Goal: Information Seeking & Learning: Learn about a topic

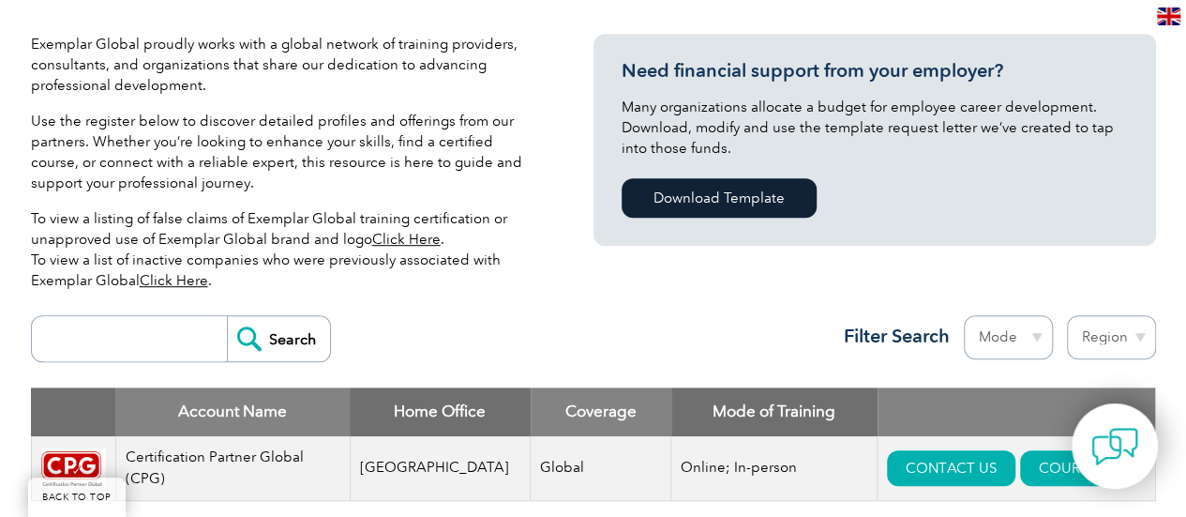
scroll to position [687, 0]
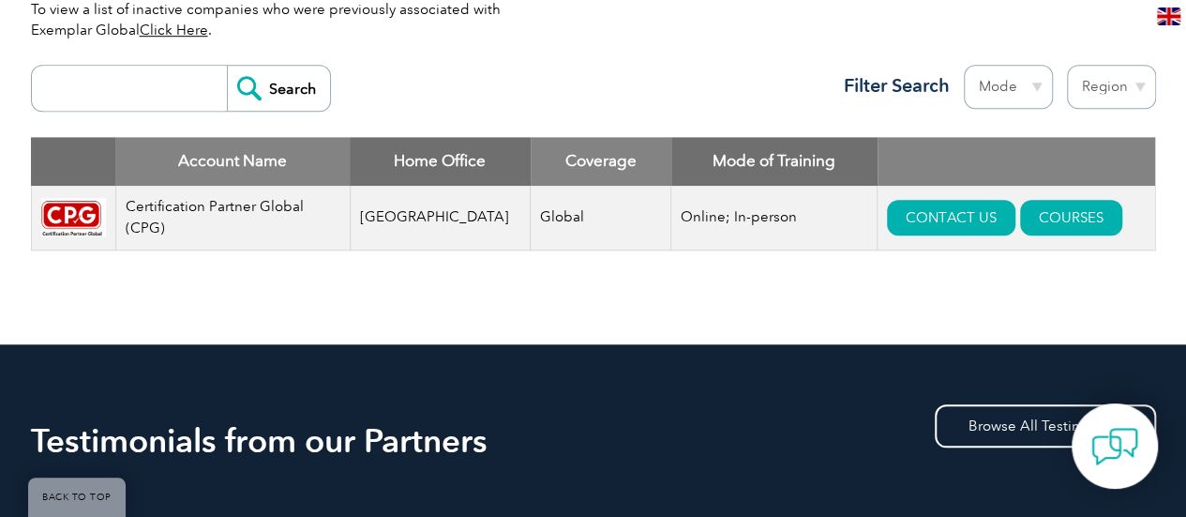
click at [150, 90] on input "search" at bounding box center [134, 88] width 186 height 45
click at [1127, 83] on select "Region Australia Bahrain Bangladesh Brazil Canada Colombia Dominican Republic E…" at bounding box center [1111, 87] width 89 height 44
select select "[GEOGRAPHIC_DATA]"
click at [1067, 65] on select "Region Australia Bahrain Bangladesh Brazil Canada Colombia Dominican Republic E…" at bounding box center [1111, 87] width 89 height 44
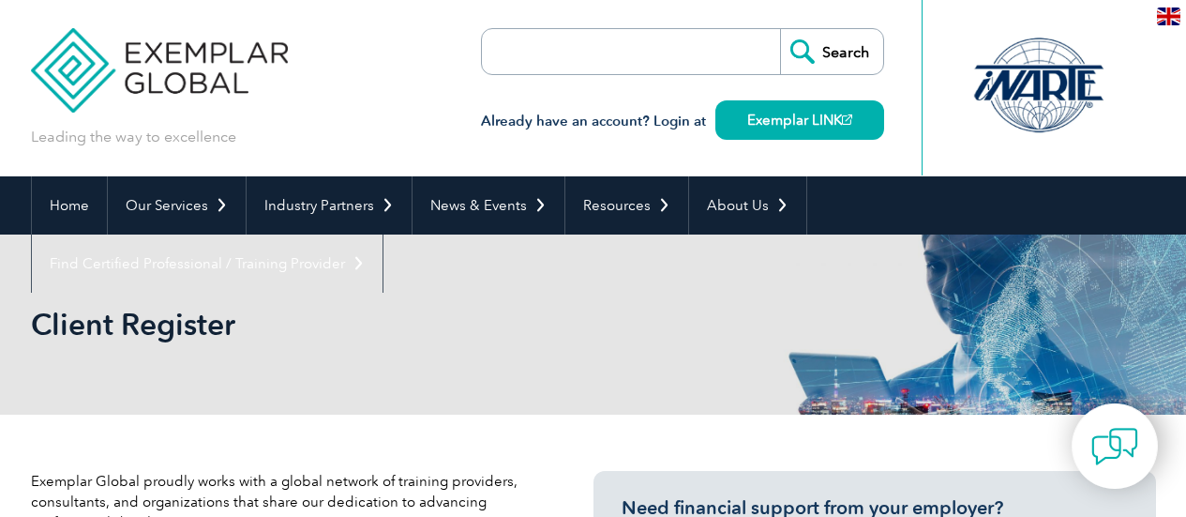
select select "[GEOGRAPHIC_DATA]"
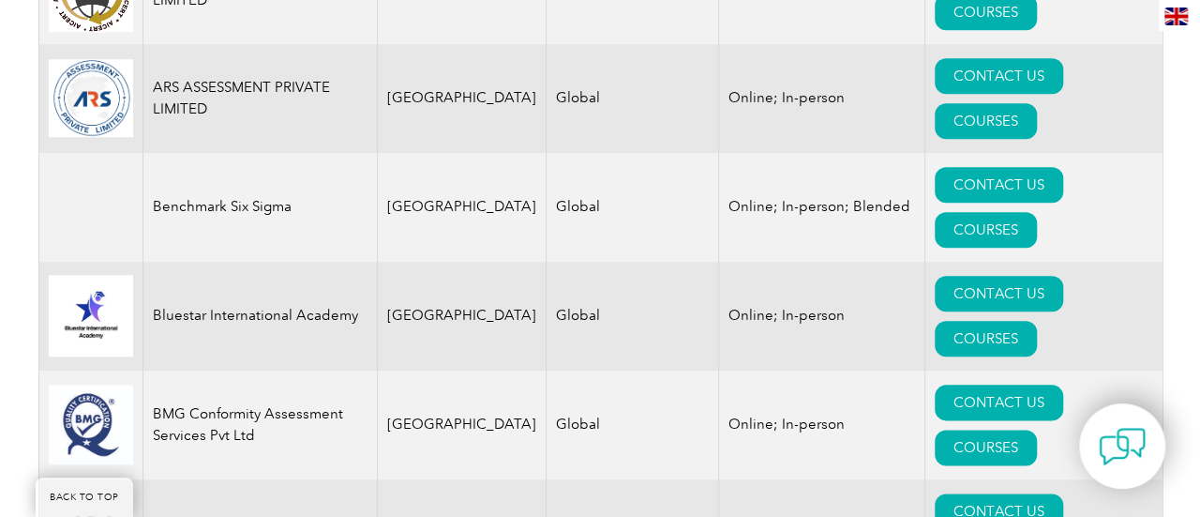
scroll to position [750, 0]
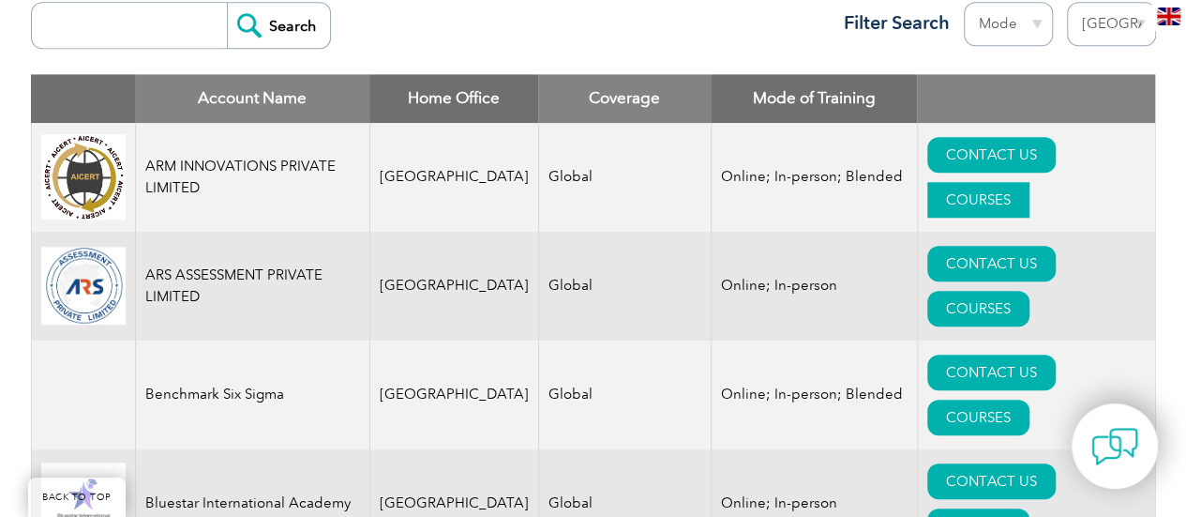
click at [1029, 182] on link "COURSES" at bounding box center [978, 200] width 102 height 36
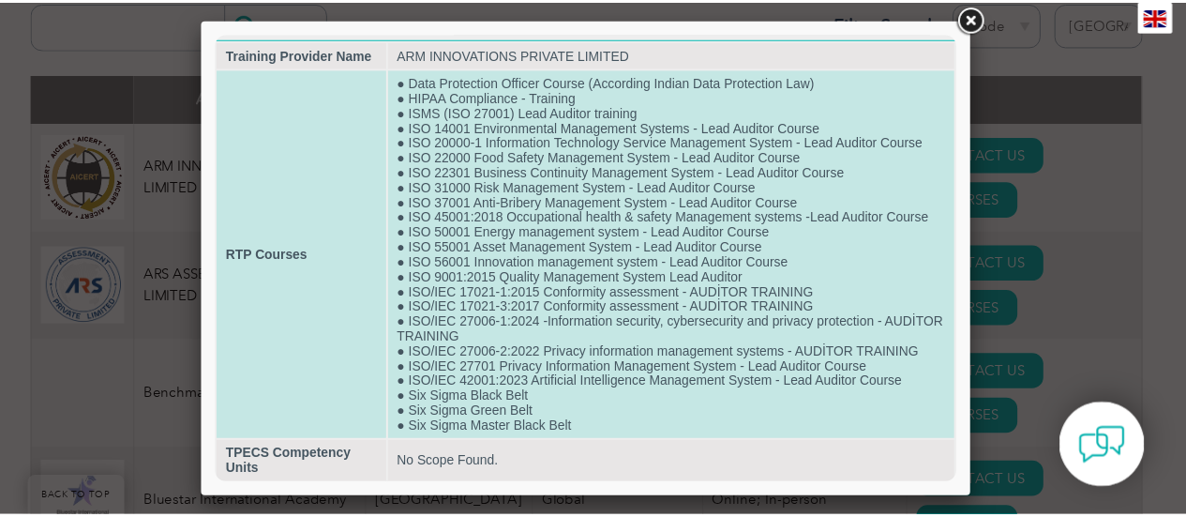
scroll to position [0, 0]
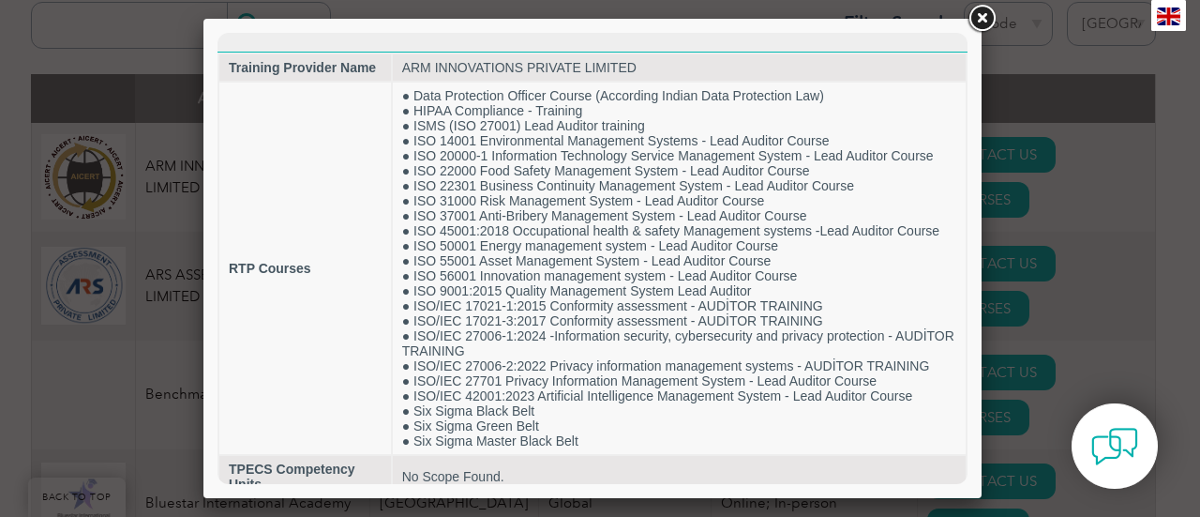
click at [983, 16] on link at bounding box center [982, 19] width 34 height 34
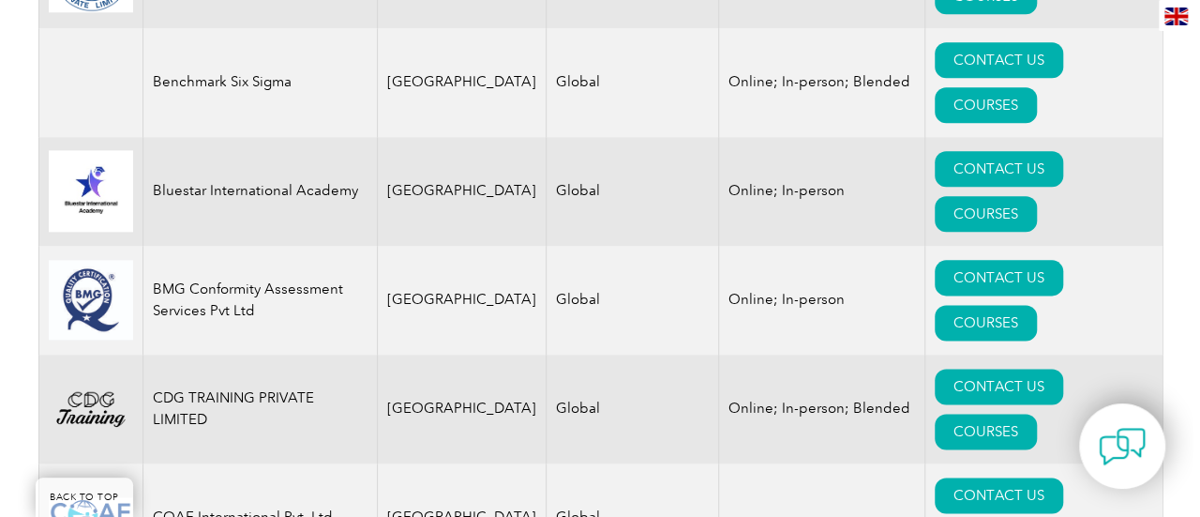
scroll to position [1187, 0]
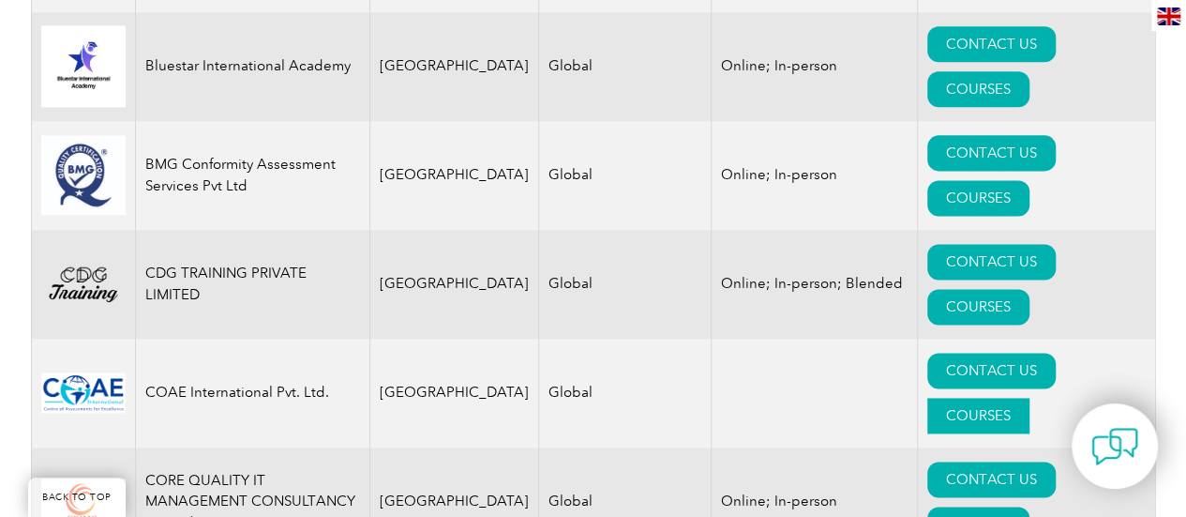
click at [1029, 397] on link "COURSES" at bounding box center [978, 415] width 102 height 36
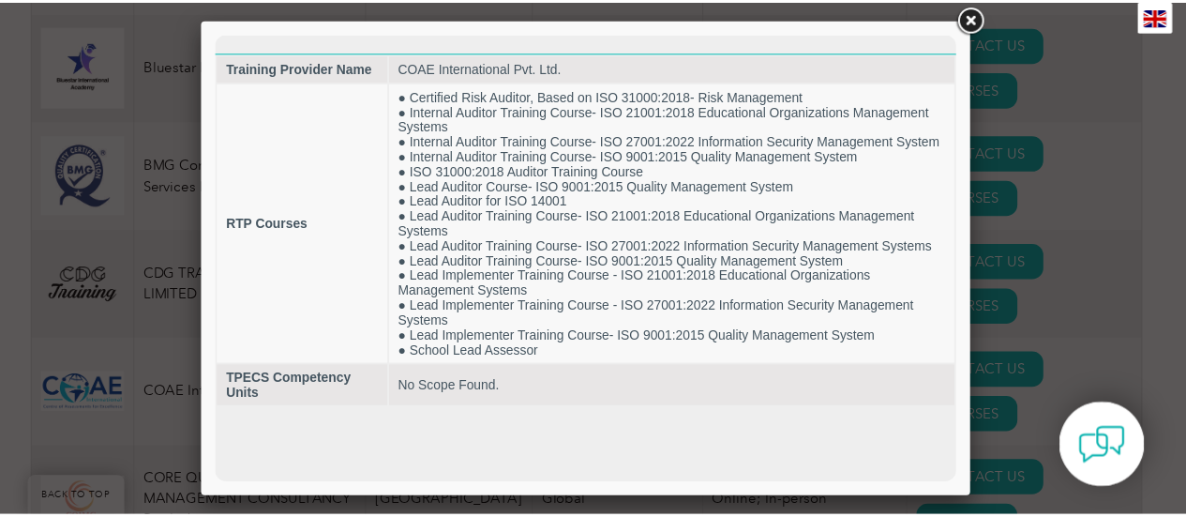
scroll to position [0, 0]
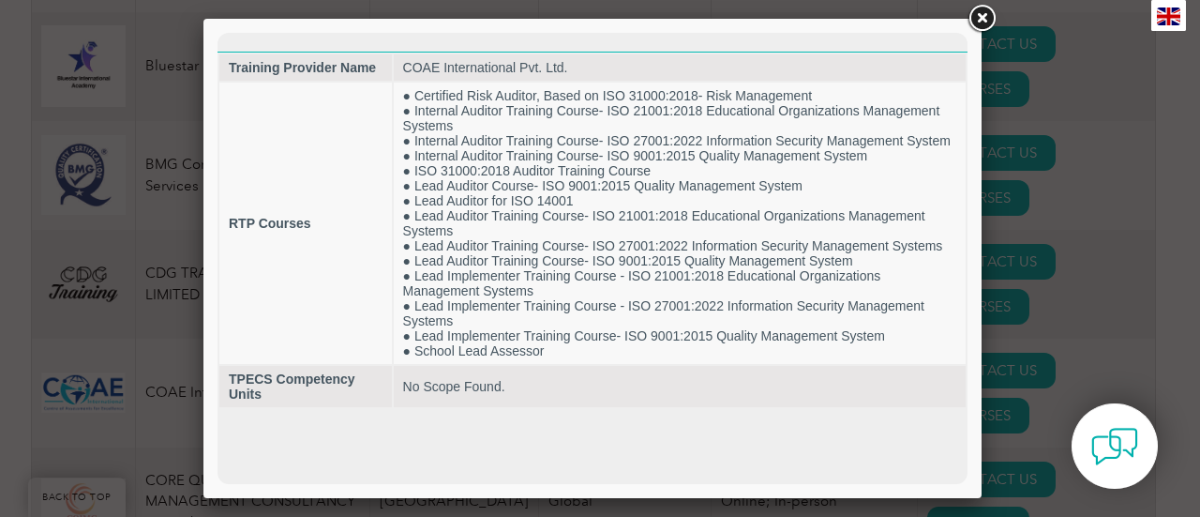
click at [985, 17] on link at bounding box center [982, 19] width 34 height 34
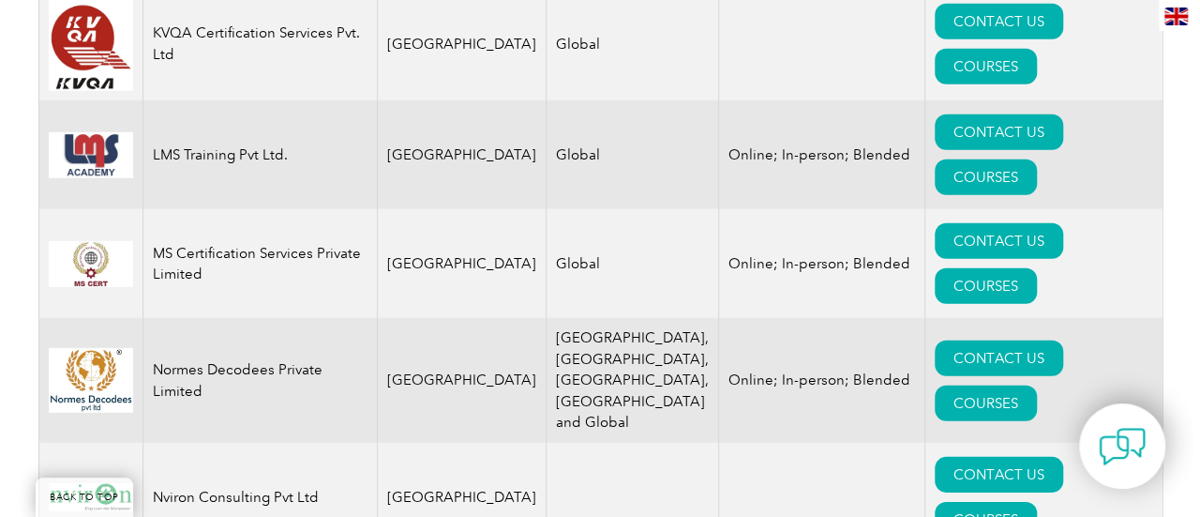
scroll to position [2687, 0]
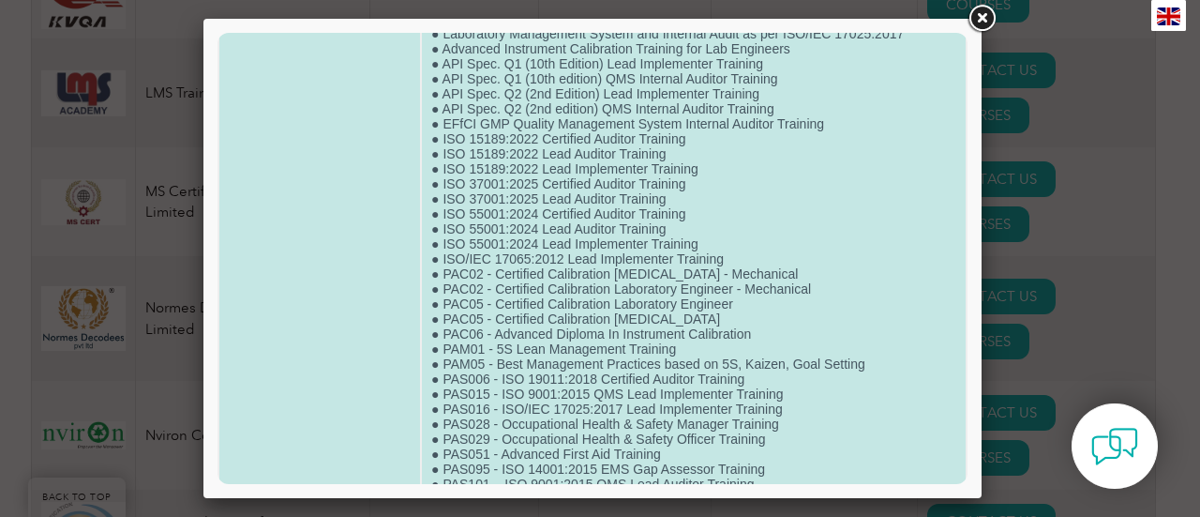
scroll to position [187, 0]
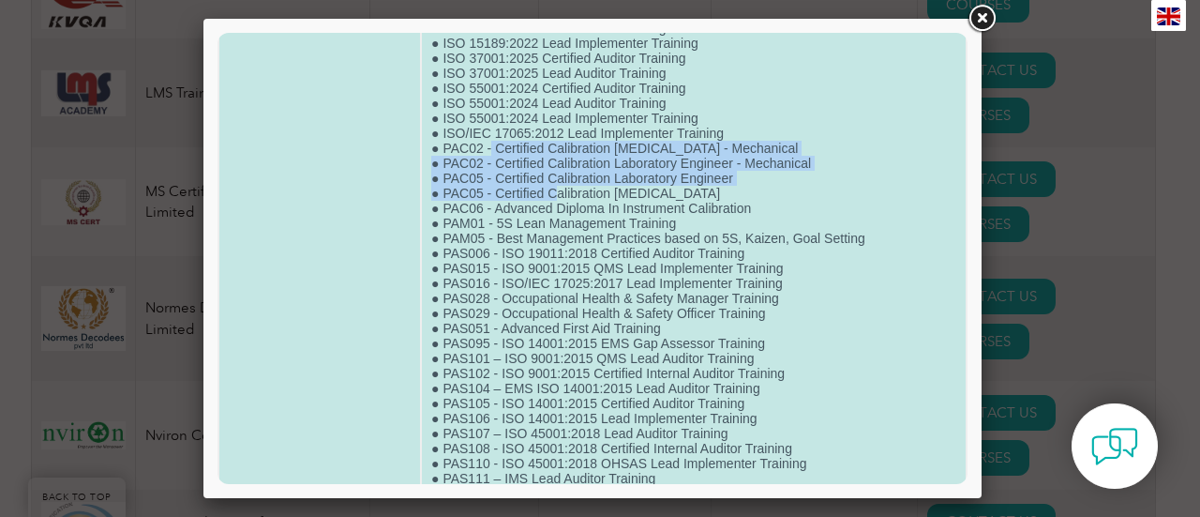
drag, startPoint x: 489, startPoint y: 145, endPoint x: 489, endPoint y: 159, distance: 14.1
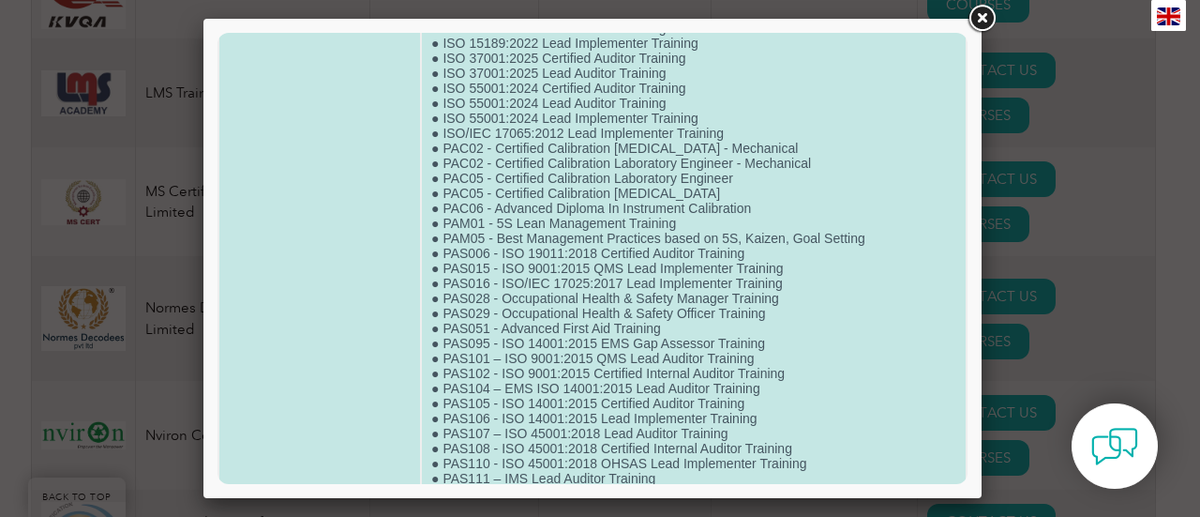
drag, startPoint x: 437, startPoint y: 142, endPoint x: 735, endPoint y: 191, distance: 302.2
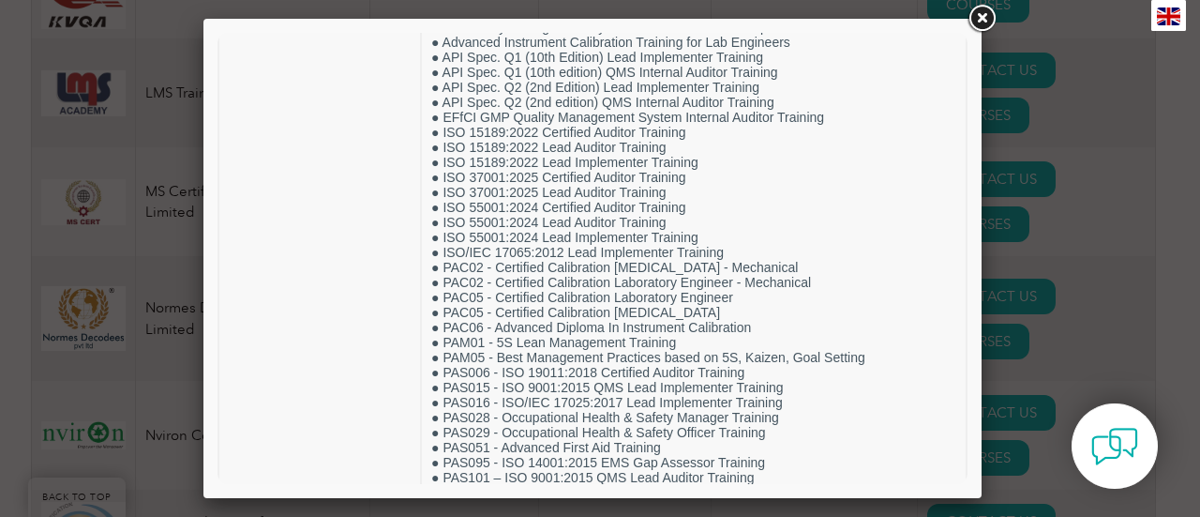
scroll to position [62, 0]
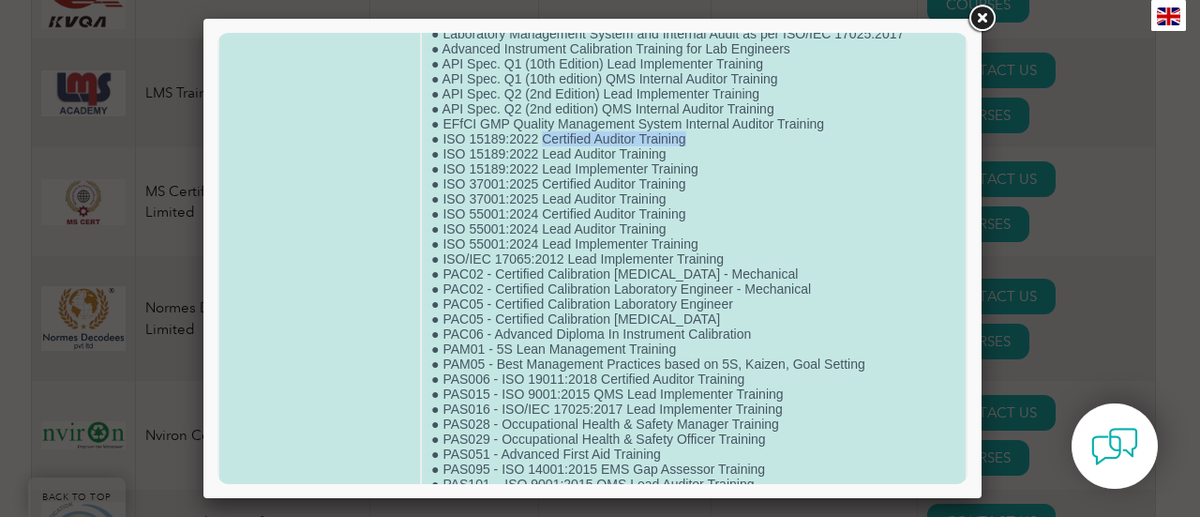
drag, startPoint x: 537, startPoint y: 132, endPoint x: 695, endPoint y: 140, distance: 157.7
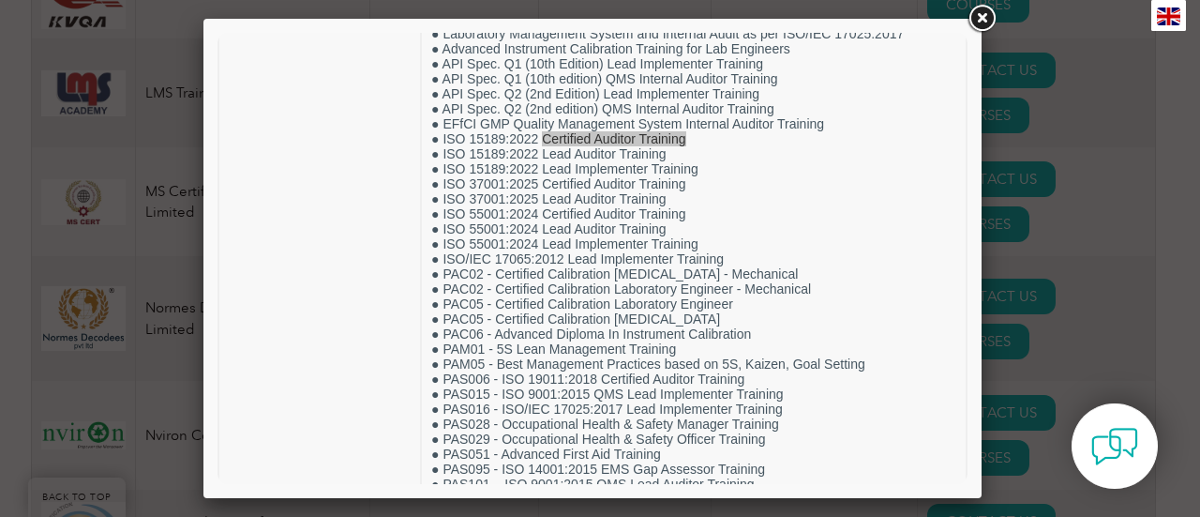
click at [1140, 131] on div at bounding box center [600, 258] width 1200 height 517
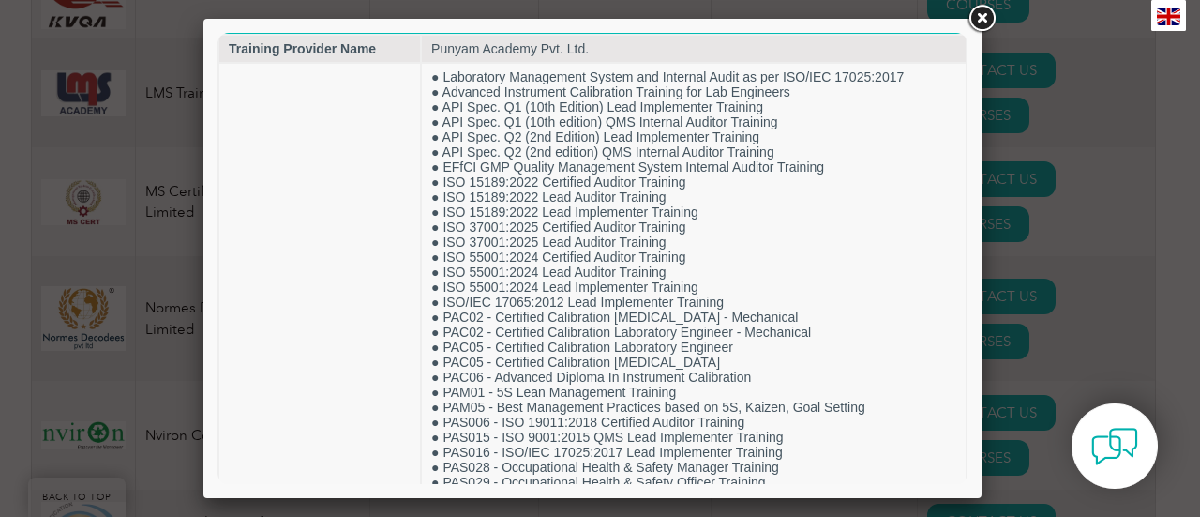
scroll to position [0, 0]
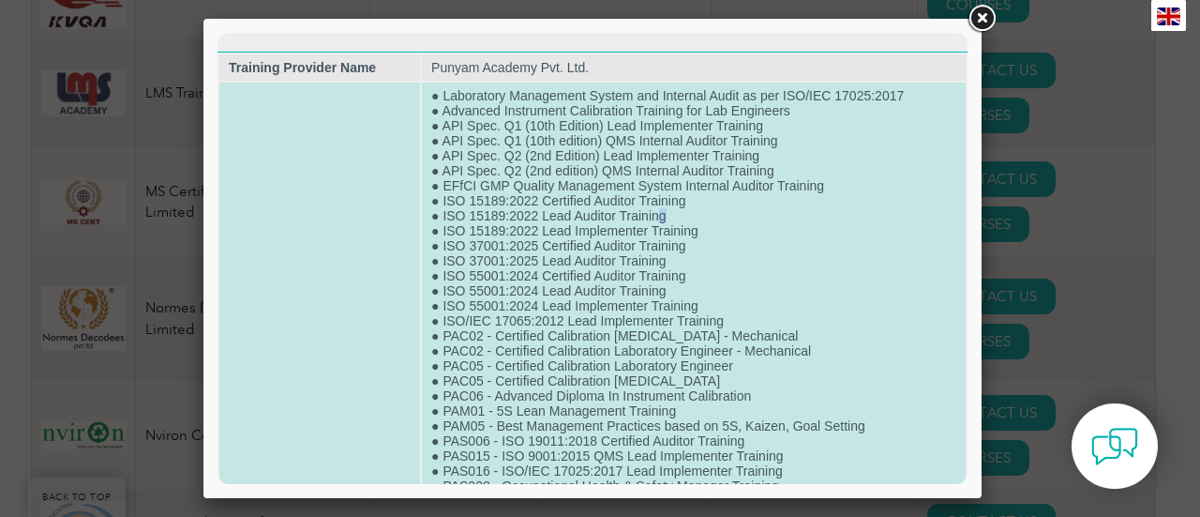
drag, startPoint x: 665, startPoint y: 216, endPoint x: 651, endPoint y: 215, distance: 14.1
drag, startPoint x: 540, startPoint y: 214, endPoint x: 629, endPoint y: 224, distance: 89.7
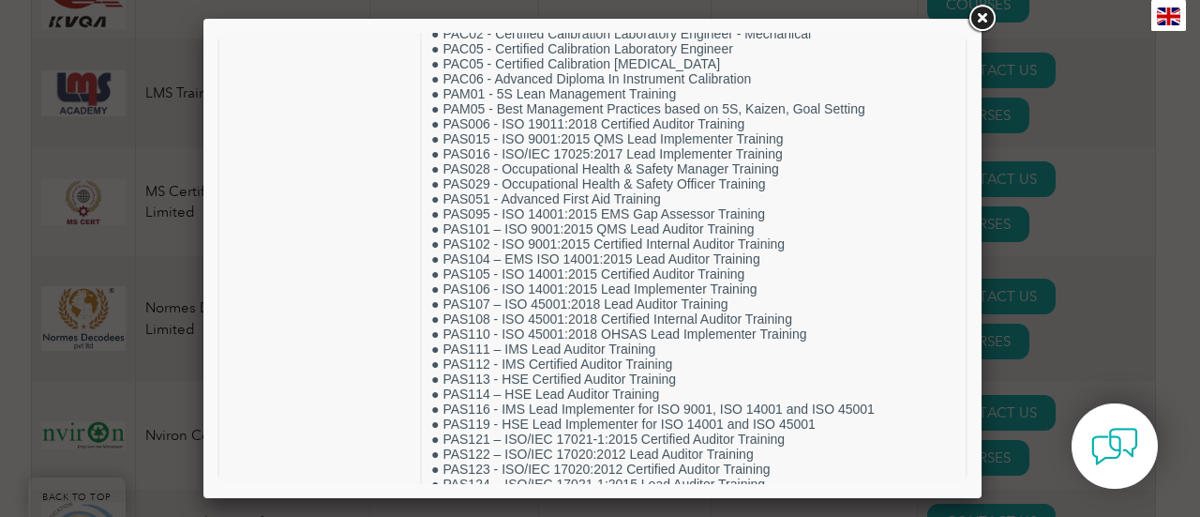
scroll to position [324, 0]
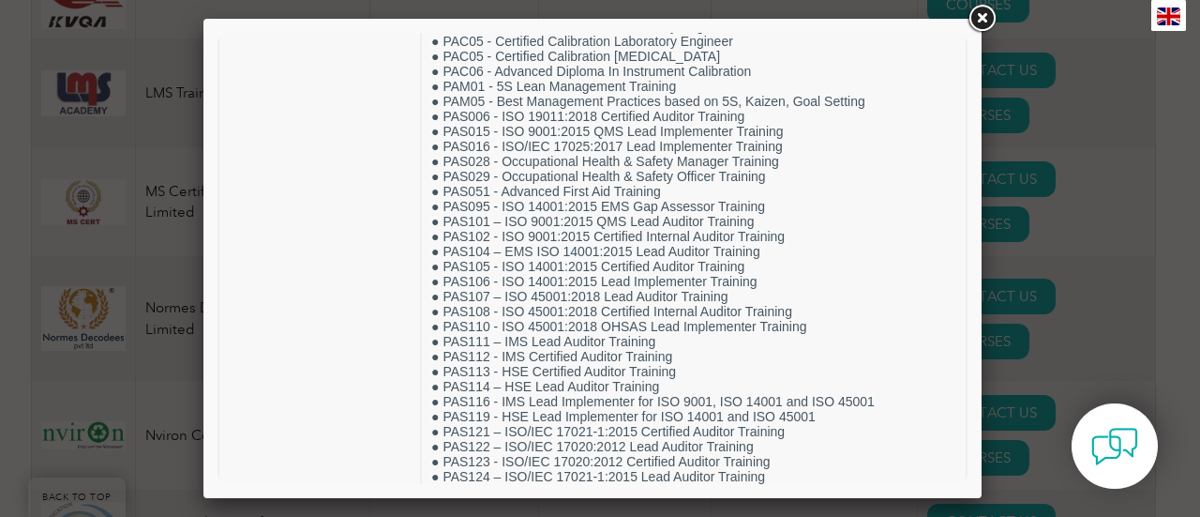
drag, startPoint x: 959, startPoint y: 87, endPoint x: 1187, endPoint y: 179, distance: 245.6
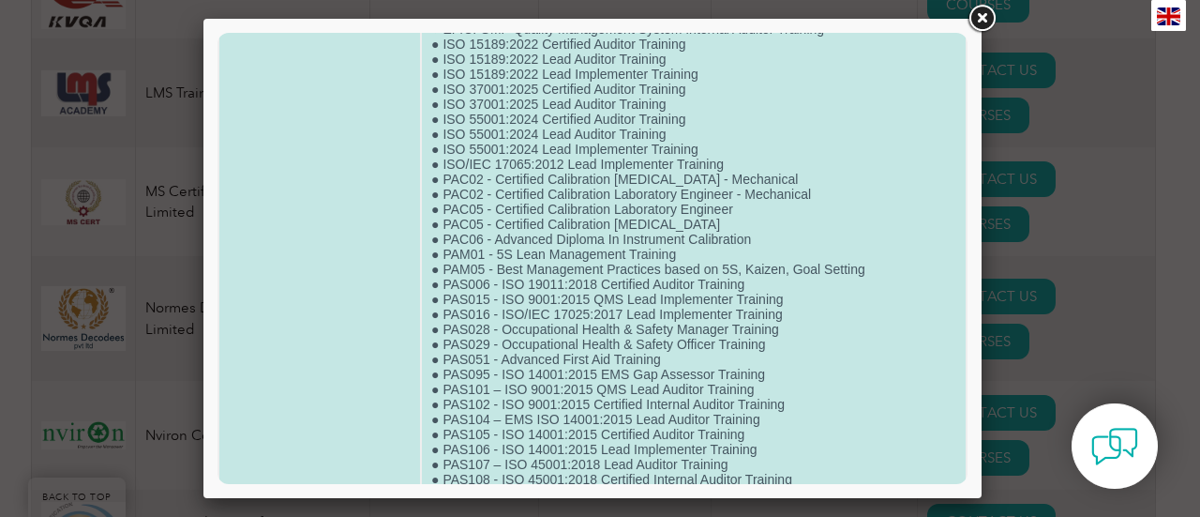
scroll to position [0, 0]
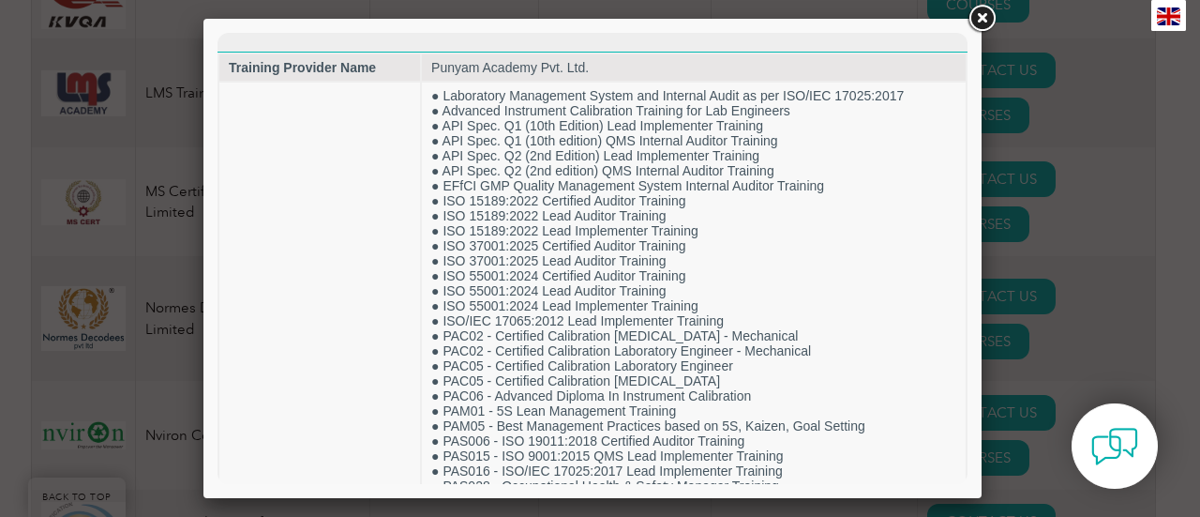
click at [984, 20] on link at bounding box center [982, 19] width 34 height 34
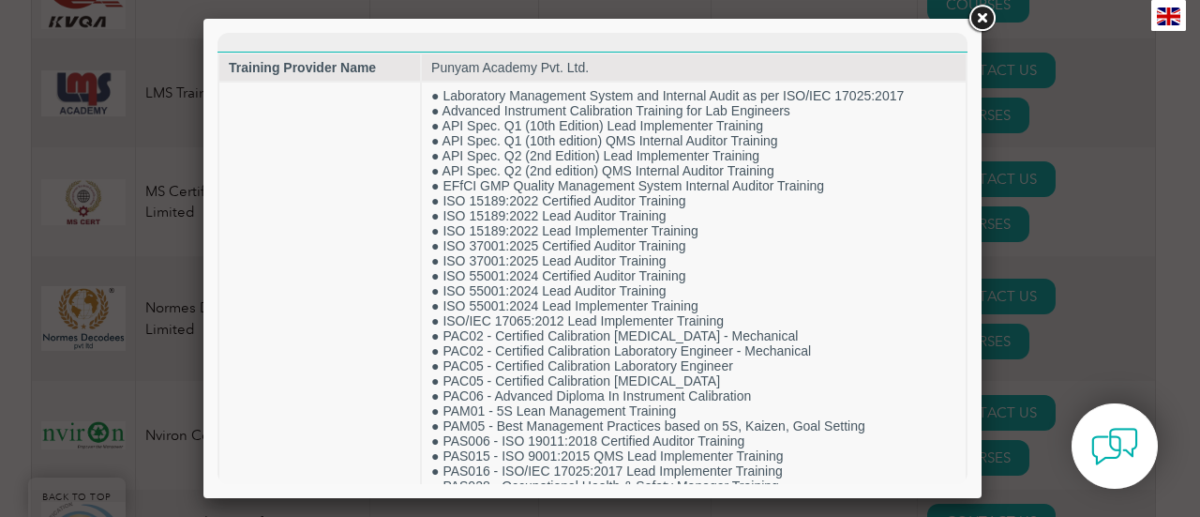
click at [982, 19] on link at bounding box center [982, 19] width 34 height 34
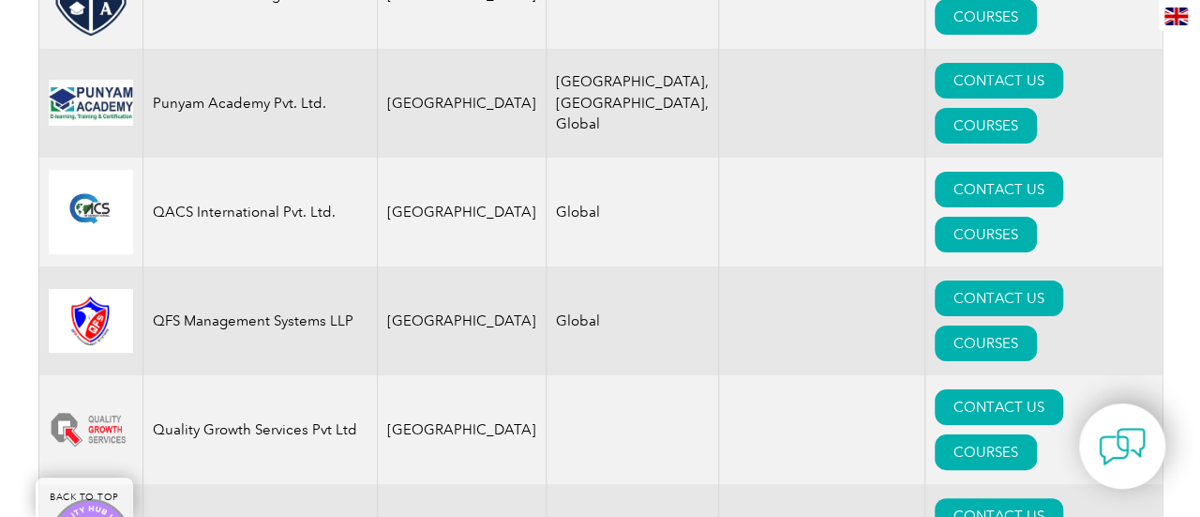
scroll to position [3624, 0]
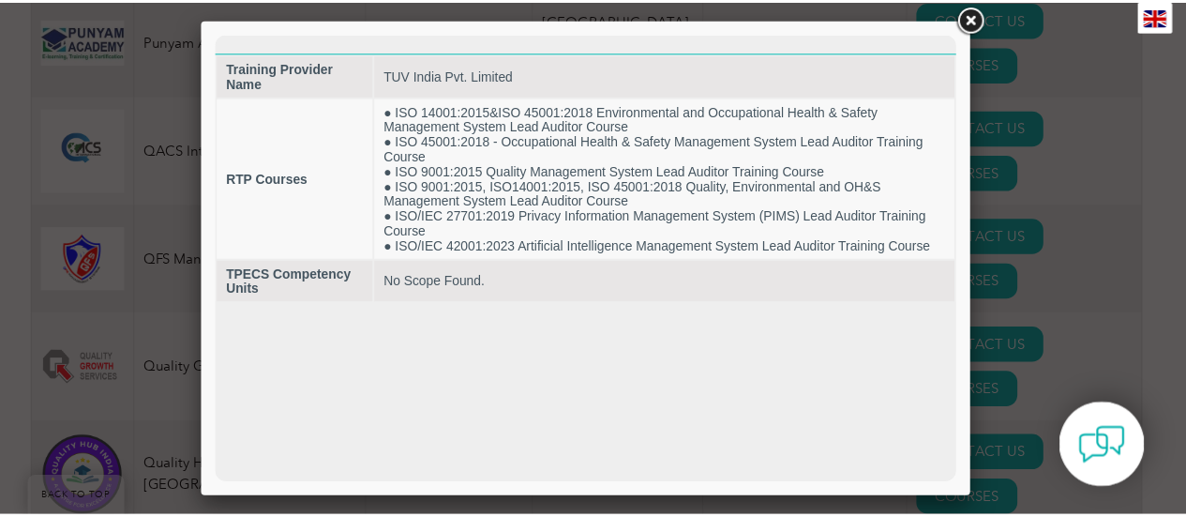
scroll to position [0, 0]
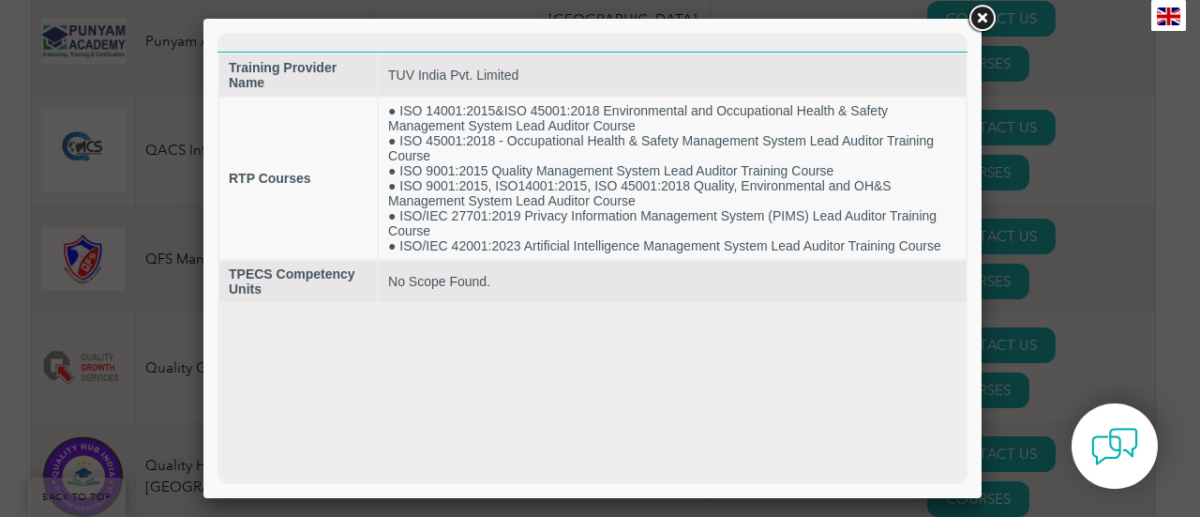
click at [983, 16] on link at bounding box center [982, 19] width 34 height 34
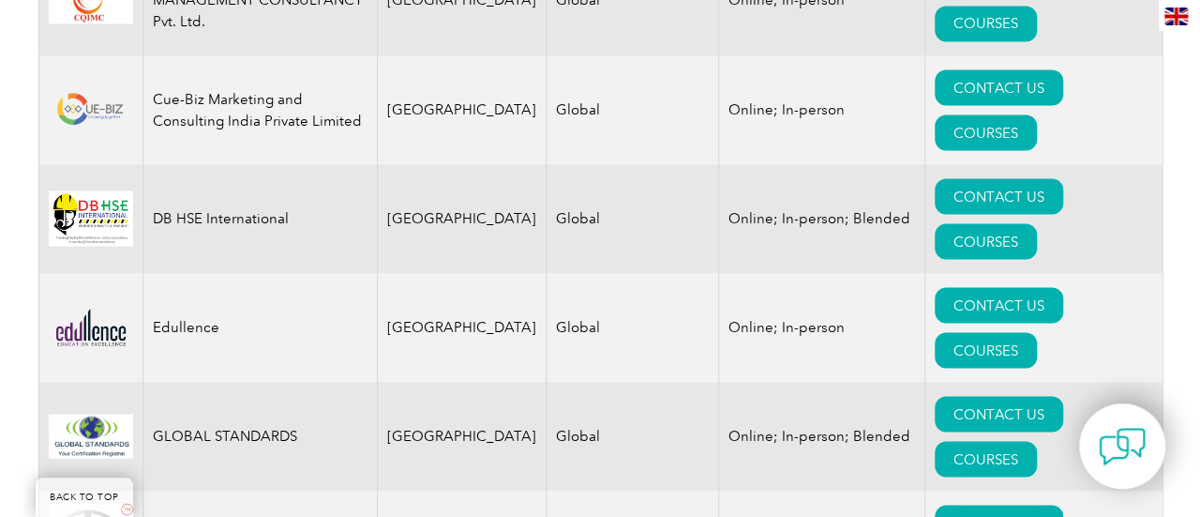
scroll to position [1749, 0]
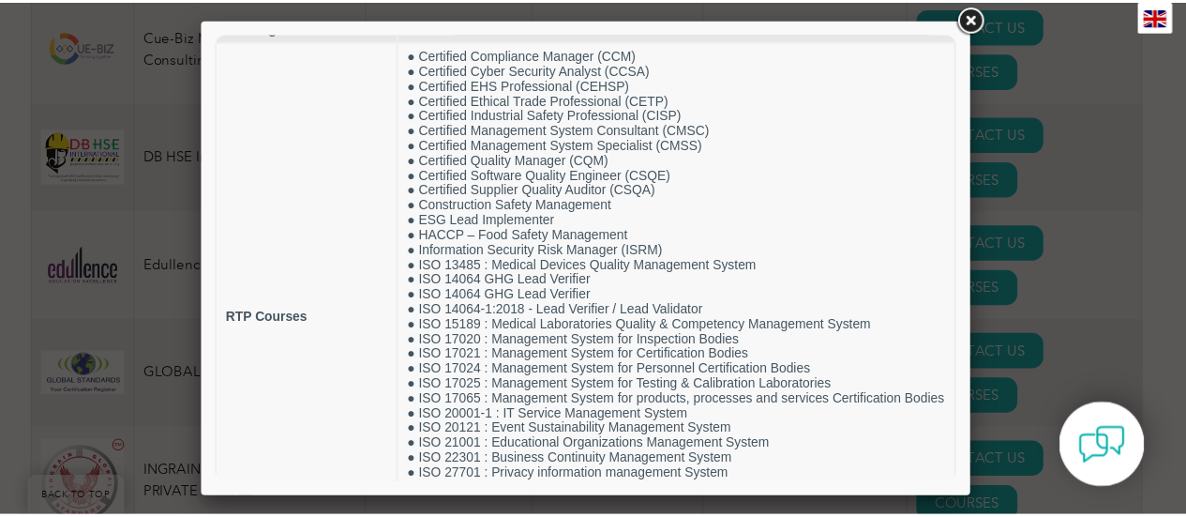
scroll to position [0, 0]
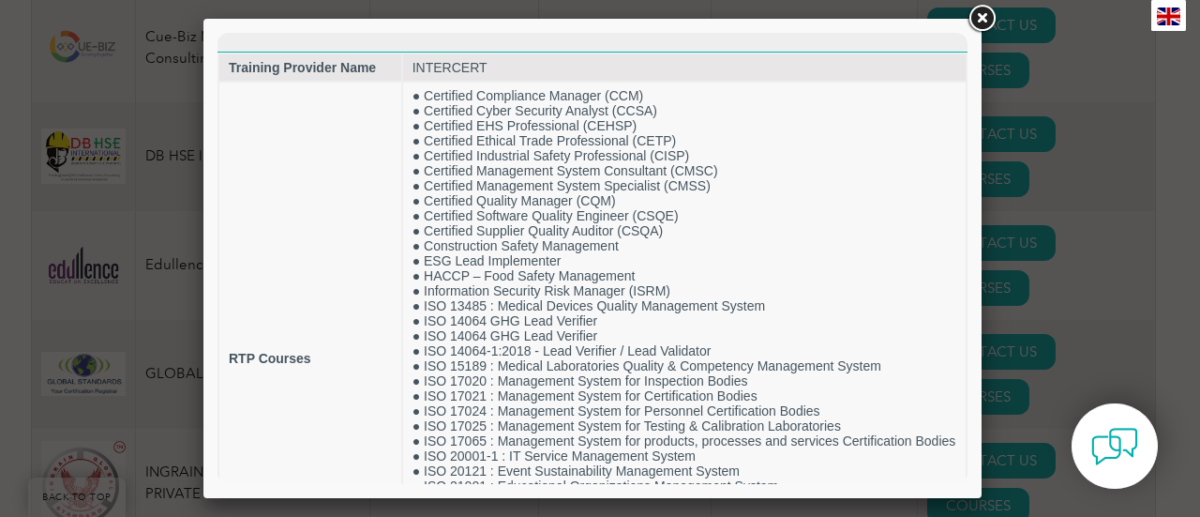
click at [983, 20] on link at bounding box center [982, 19] width 34 height 34
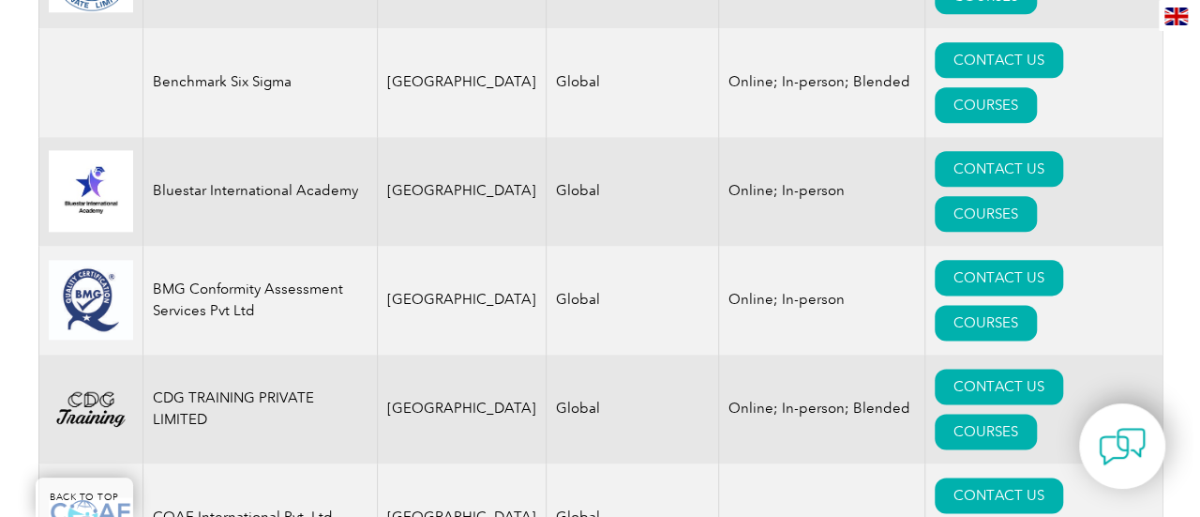
scroll to position [1250, 0]
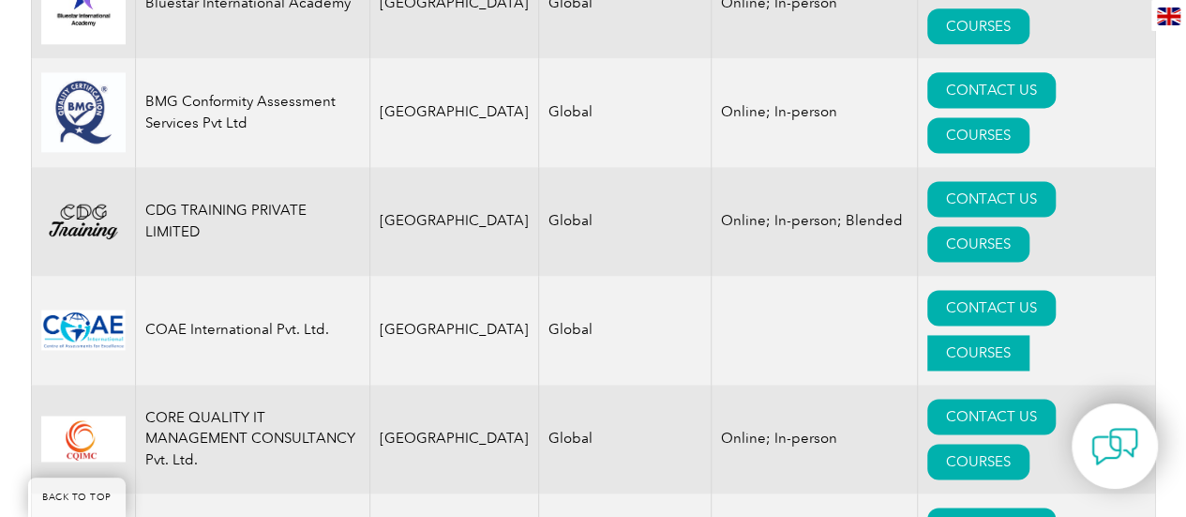
click at [1029, 335] on link "COURSES" at bounding box center [978, 353] width 102 height 36
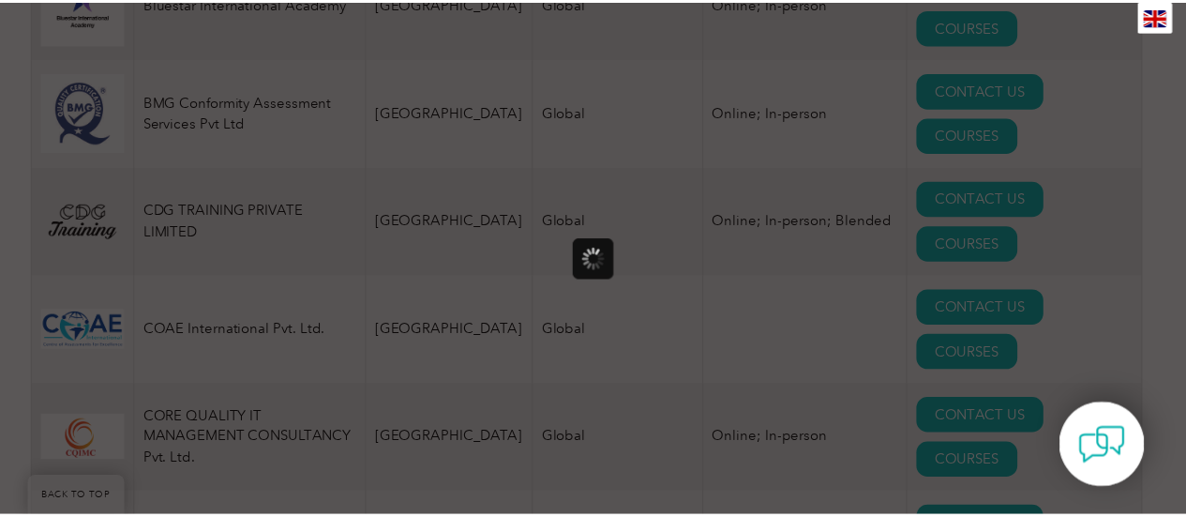
scroll to position [0, 0]
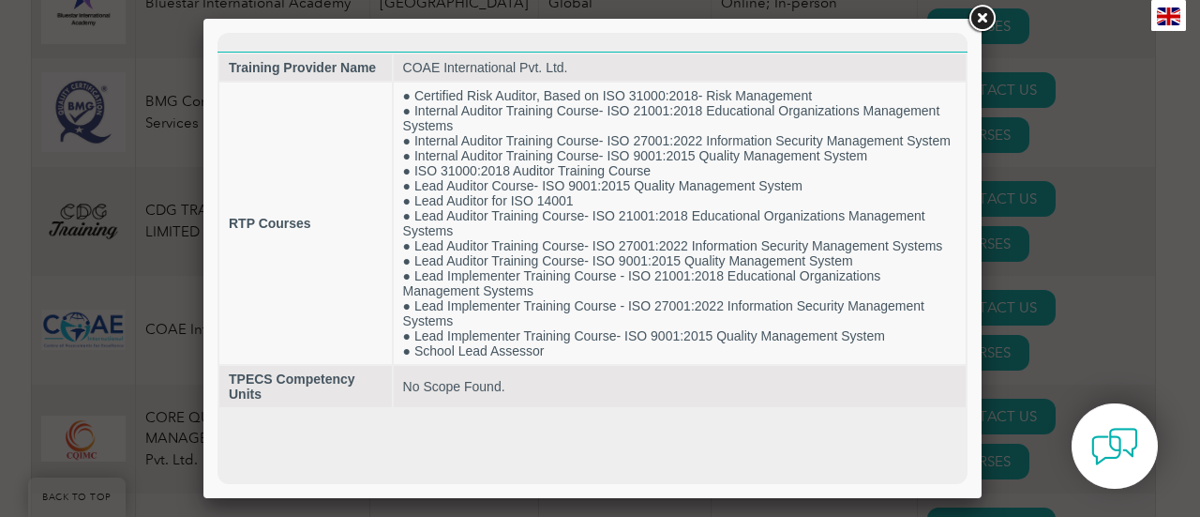
click at [978, 11] on link at bounding box center [982, 19] width 34 height 34
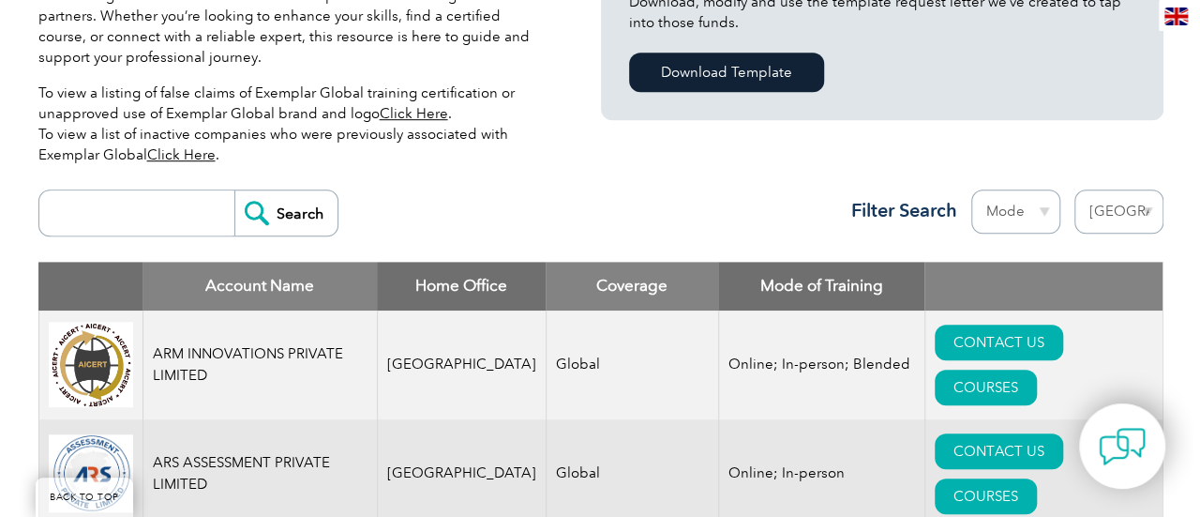
scroll to position [812, 0]
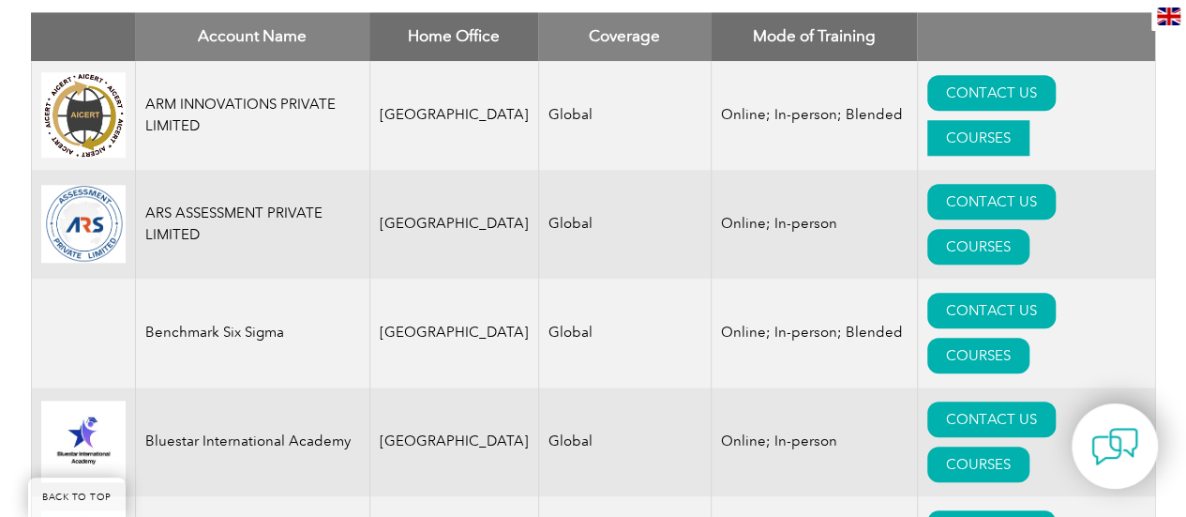
click at [1029, 120] on link "COURSES" at bounding box center [978, 138] width 102 height 36
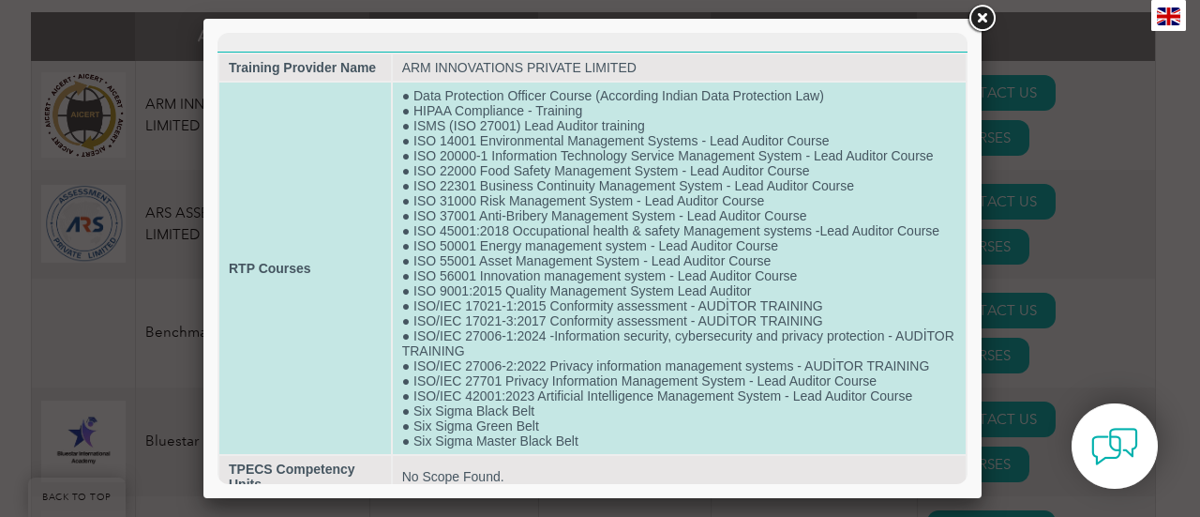
scroll to position [14, 0]
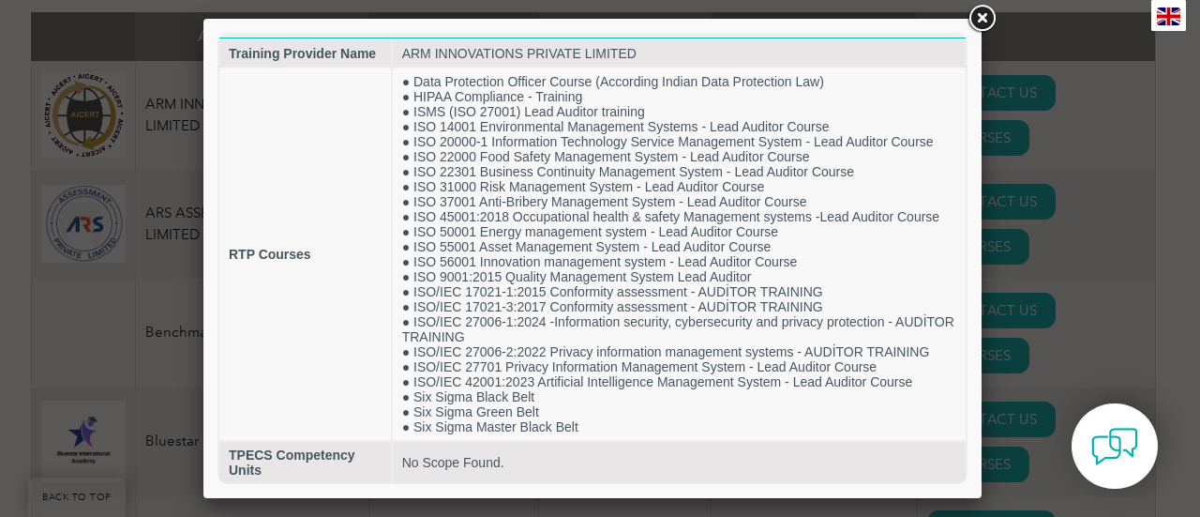
click at [984, 12] on link at bounding box center [982, 19] width 34 height 34
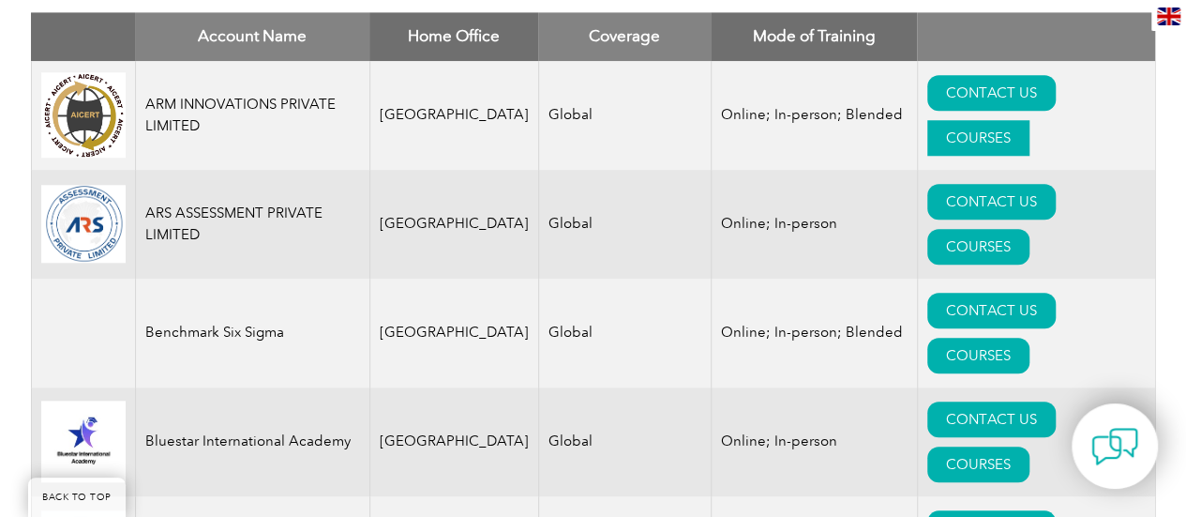
click at [1029, 120] on link "COURSES" at bounding box center [978, 138] width 102 height 36
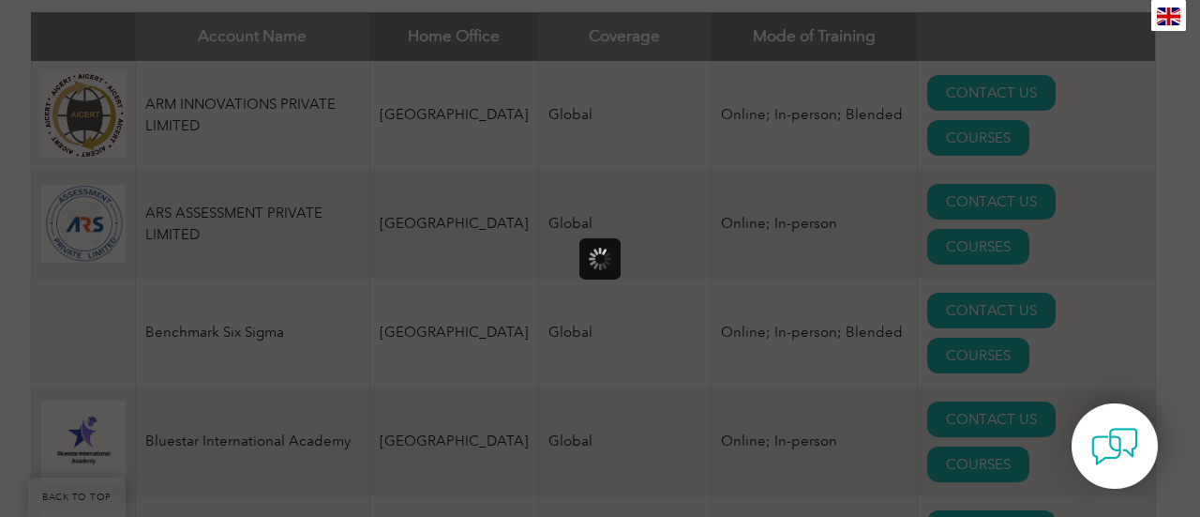
scroll to position [0, 0]
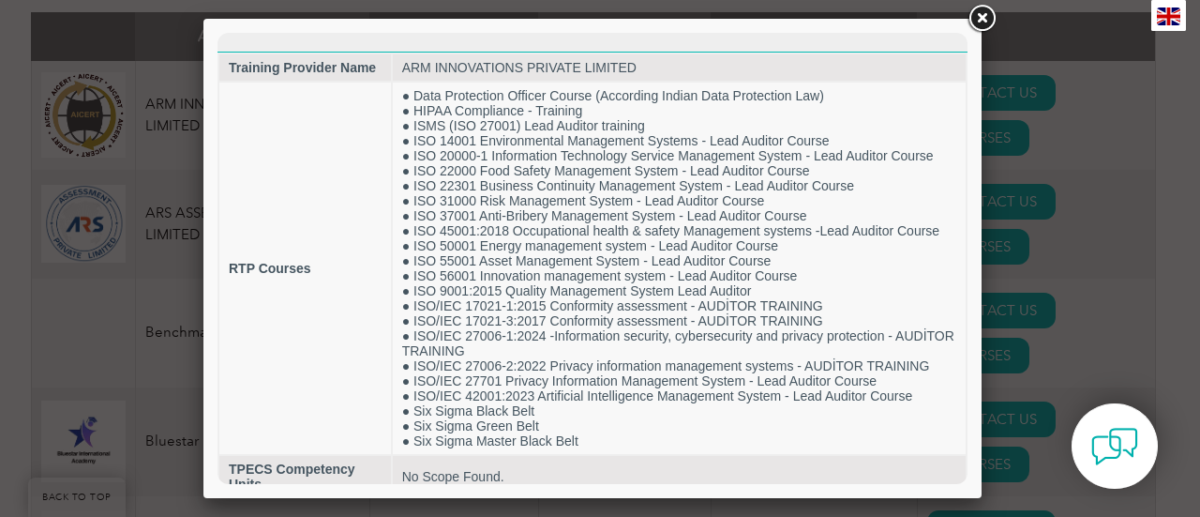
click at [985, 16] on link at bounding box center [982, 19] width 34 height 34
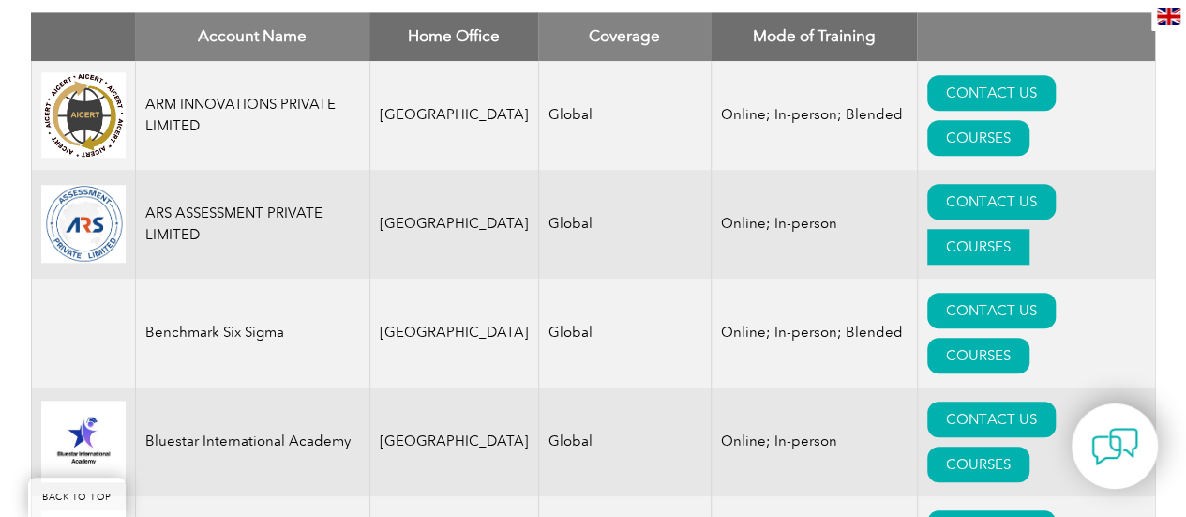
click at [1029, 229] on link "COURSES" at bounding box center [978, 247] width 102 height 36
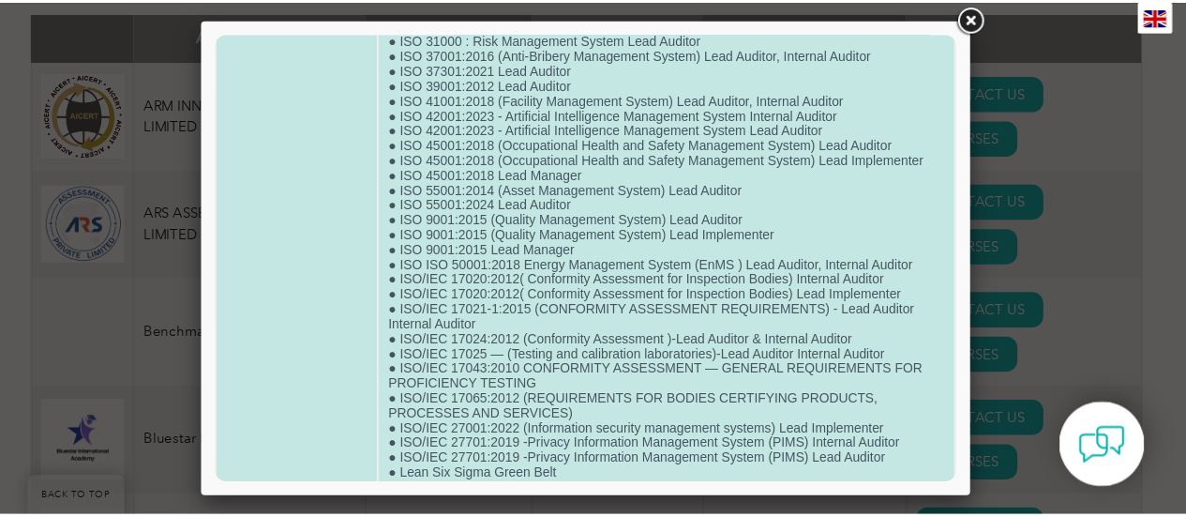
scroll to position [734, 0]
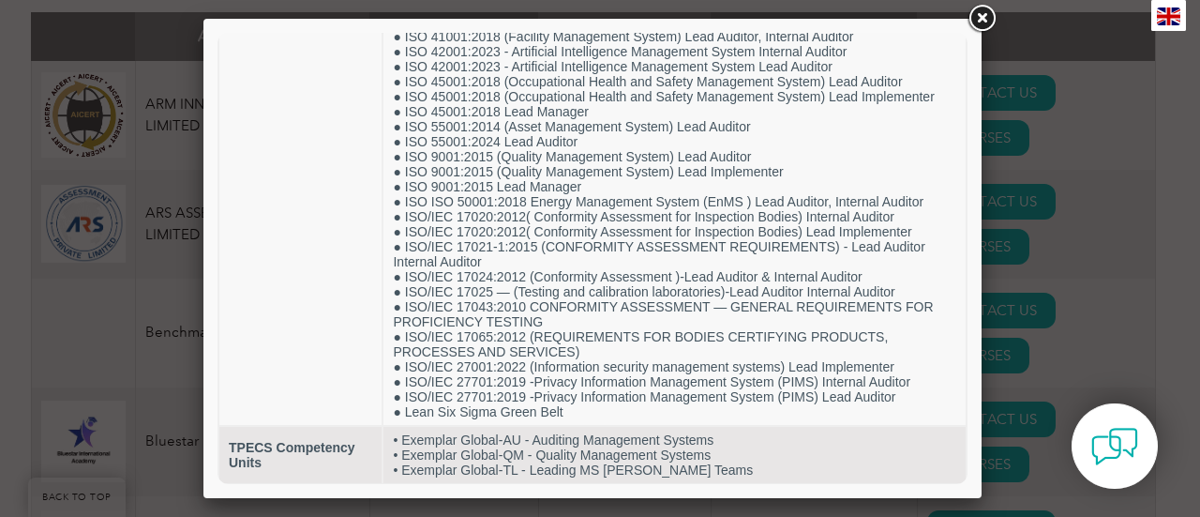
click at [986, 16] on link at bounding box center [982, 19] width 34 height 34
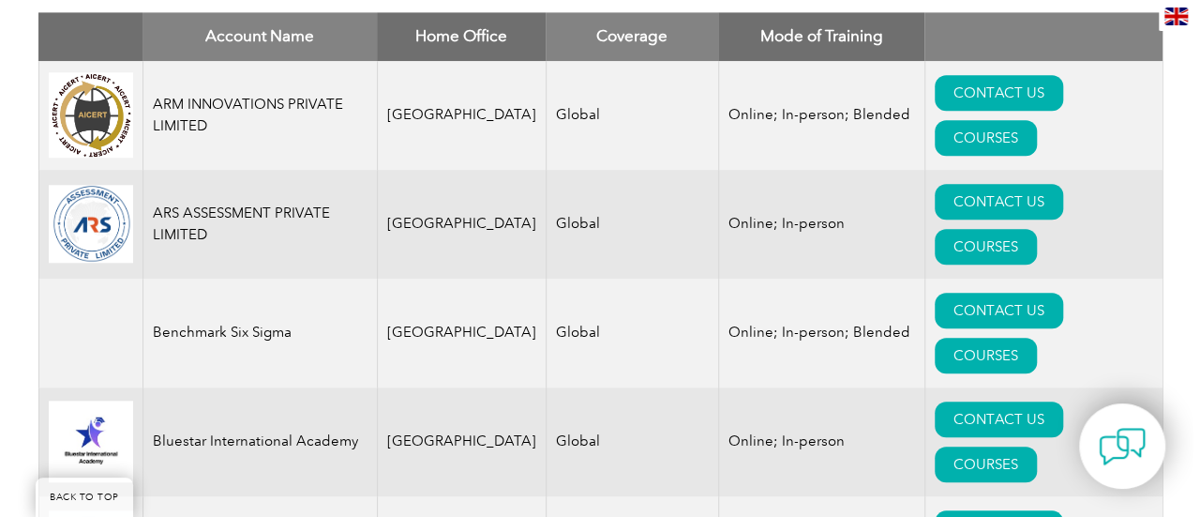
scroll to position [875, 0]
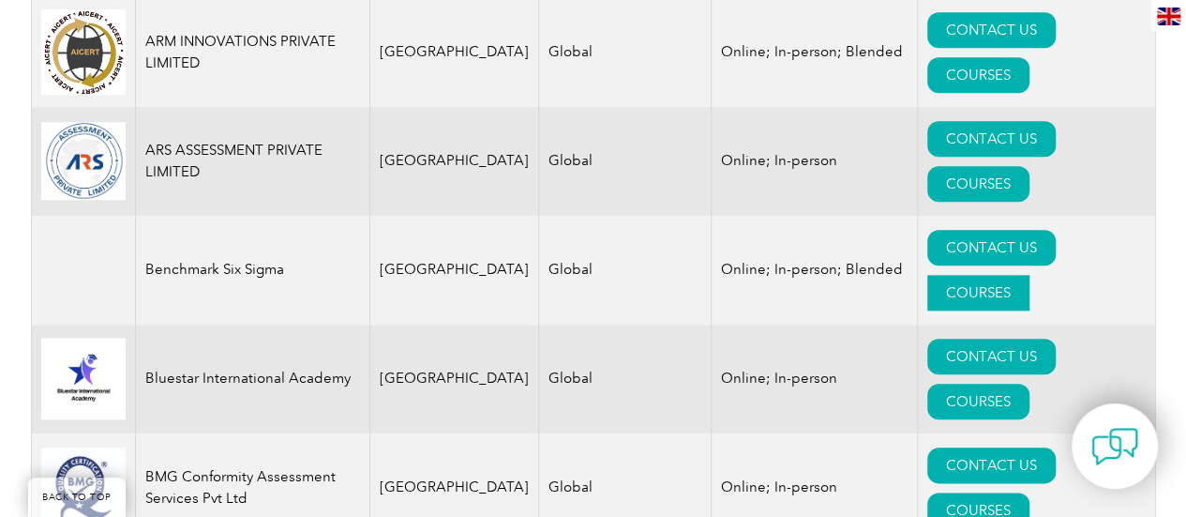
click at [1029, 275] on link "COURSES" at bounding box center [978, 293] width 102 height 36
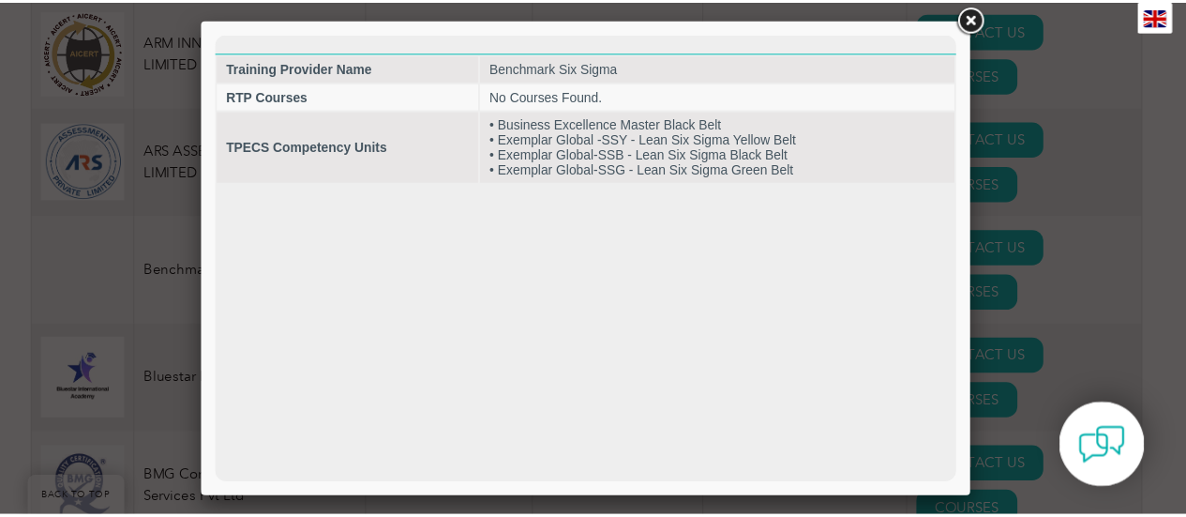
scroll to position [0, 0]
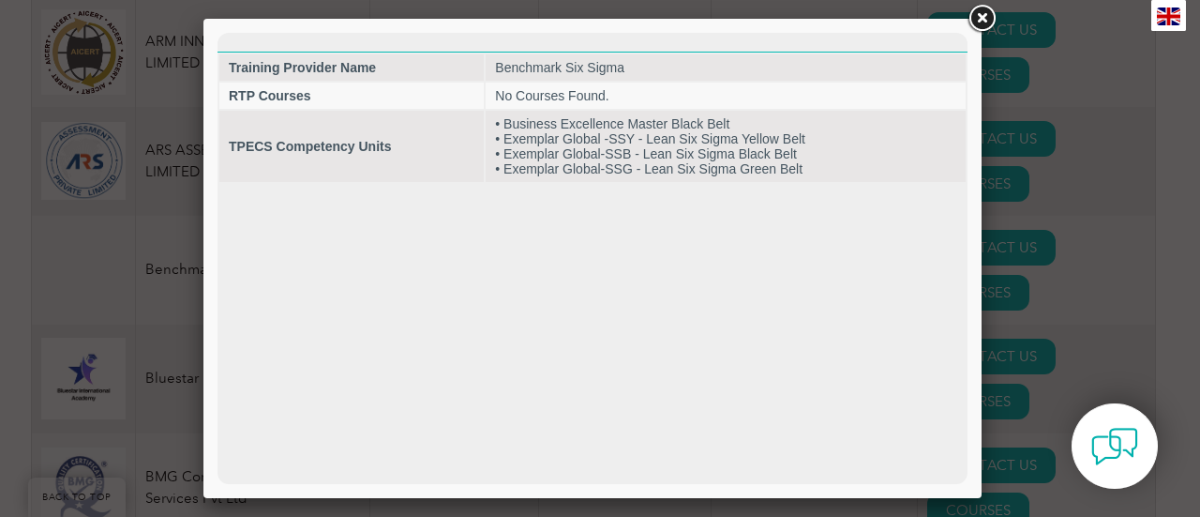
click at [980, 16] on link at bounding box center [982, 19] width 34 height 34
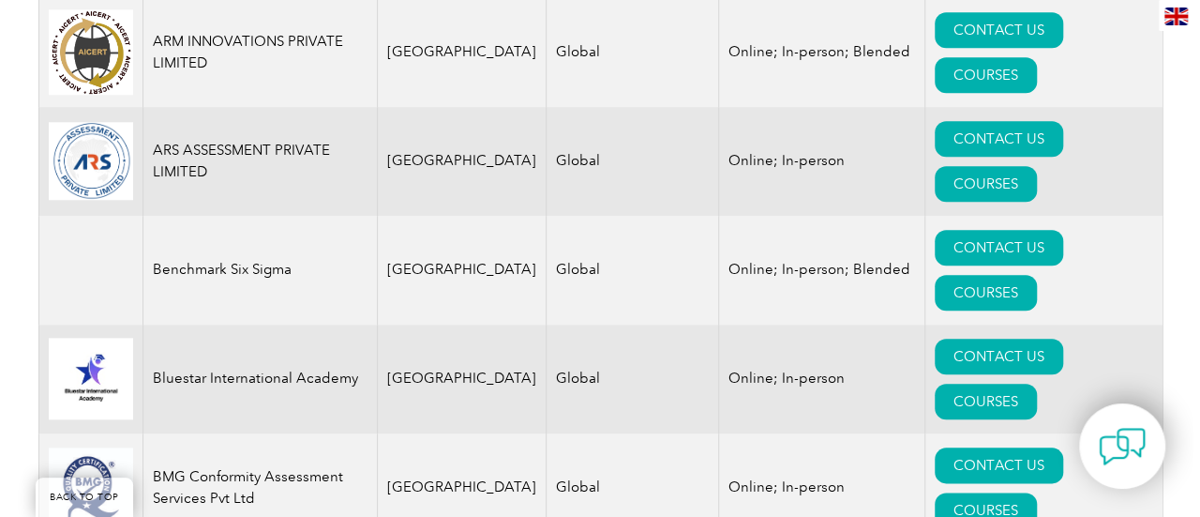
scroll to position [999, 0]
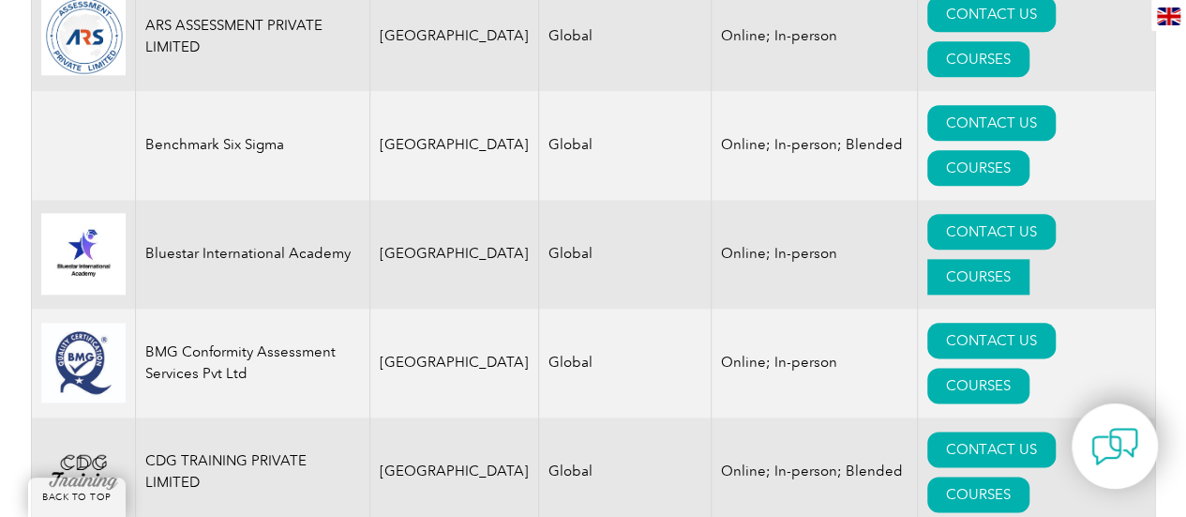
click at [1029, 259] on link "COURSES" at bounding box center [978, 277] width 102 height 36
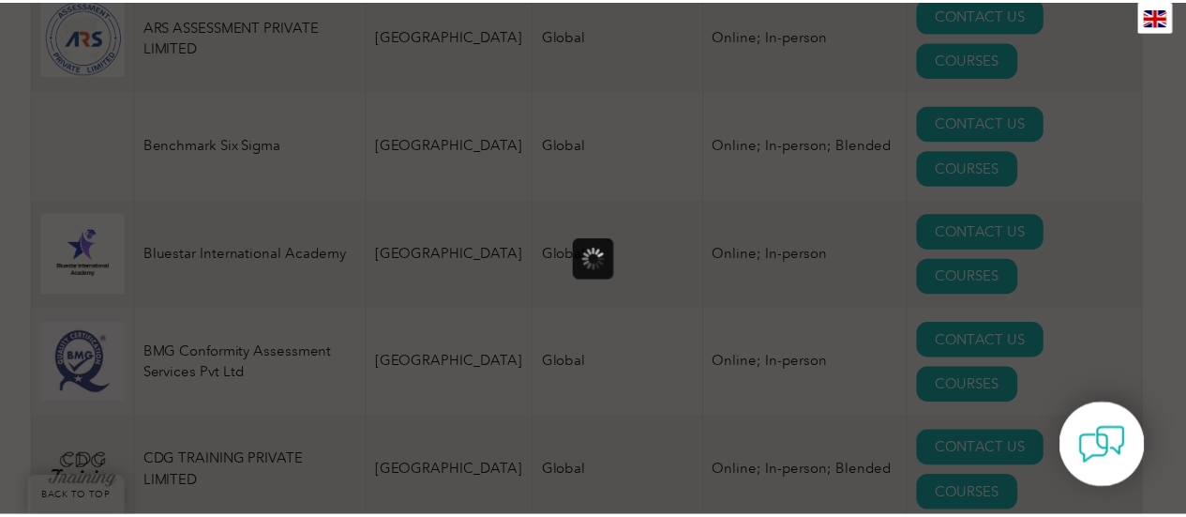
scroll to position [0, 0]
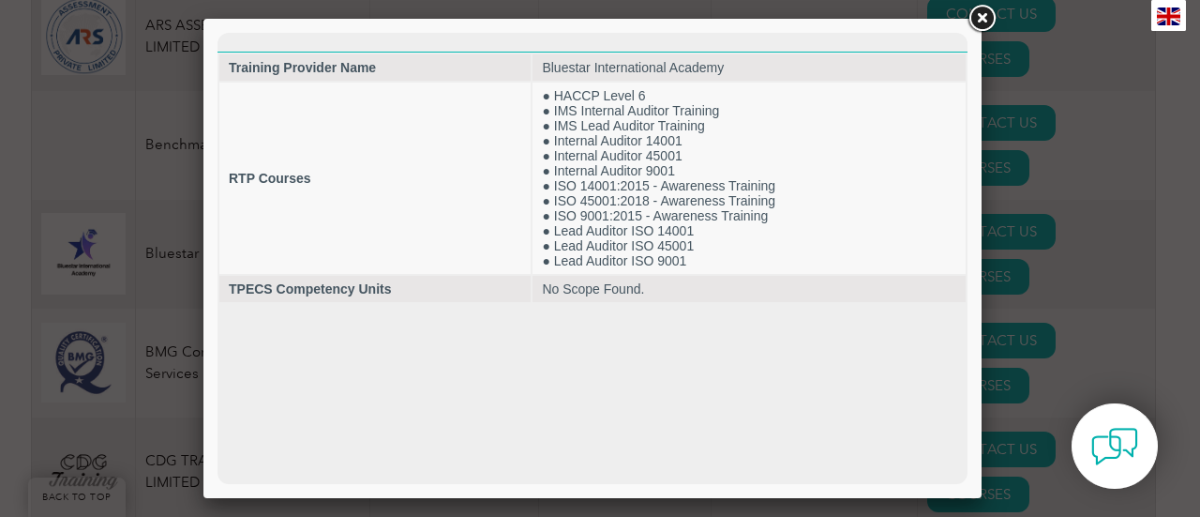
click at [984, 22] on link at bounding box center [982, 19] width 34 height 34
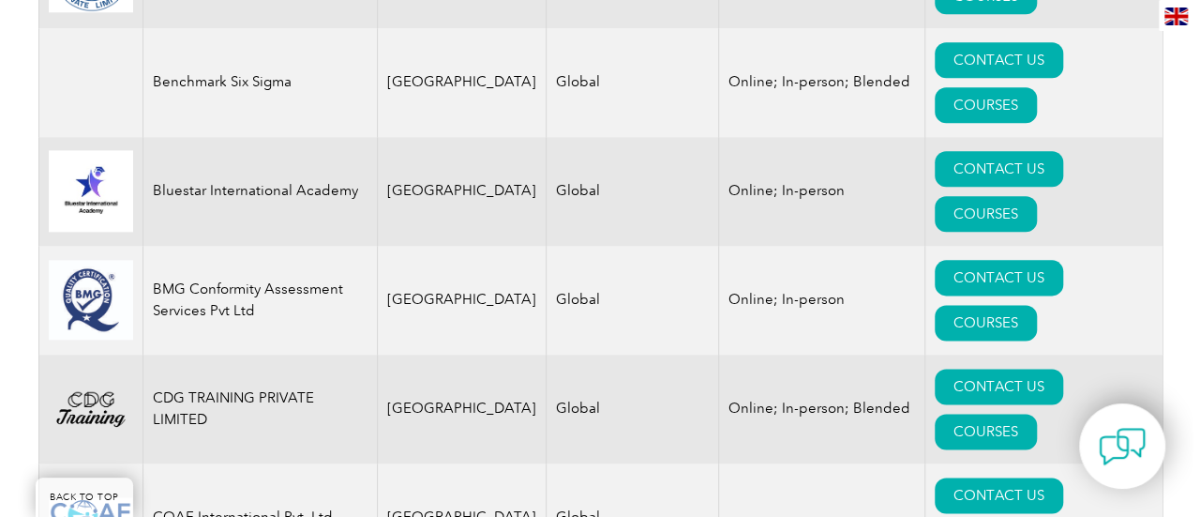
scroll to position [1125, 0]
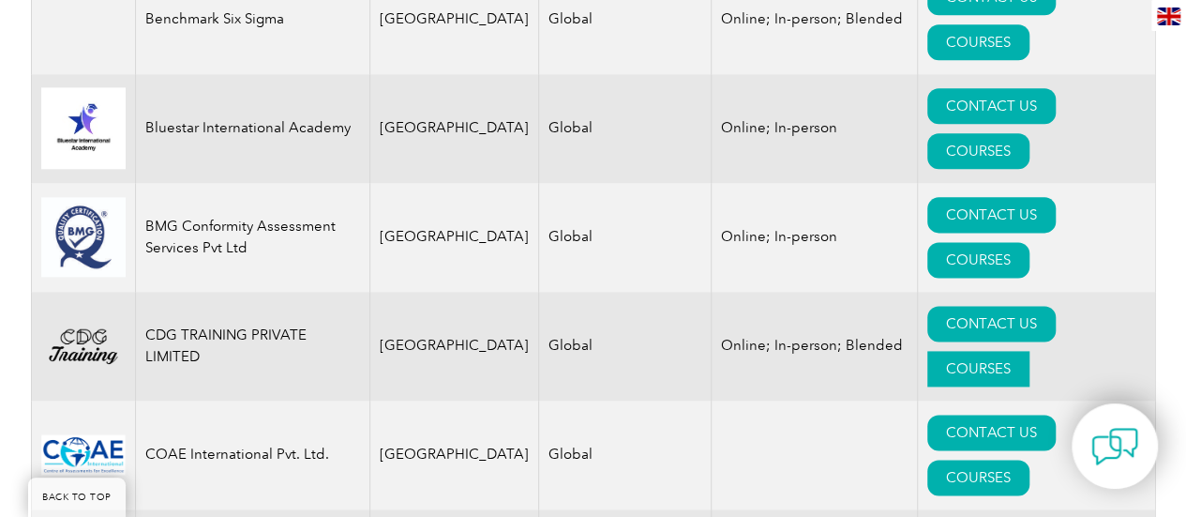
click at [1029, 351] on link "COURSES" at bounding box center [978, 369] width 102 height 36
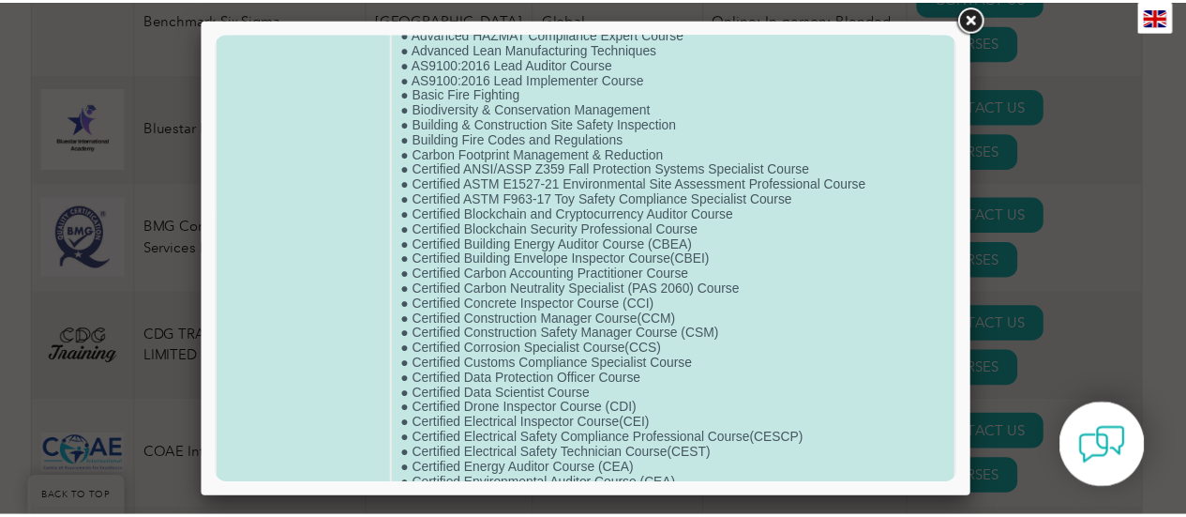
scroll to position [0, 0]
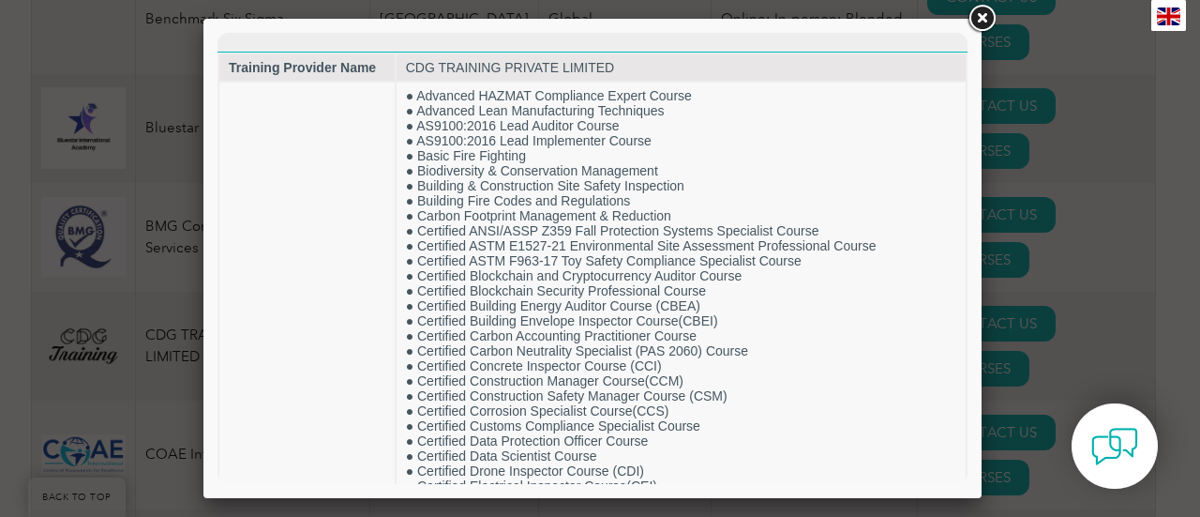
click at [985, 13] on link at bounding box center [982, 19] width 34 height 34
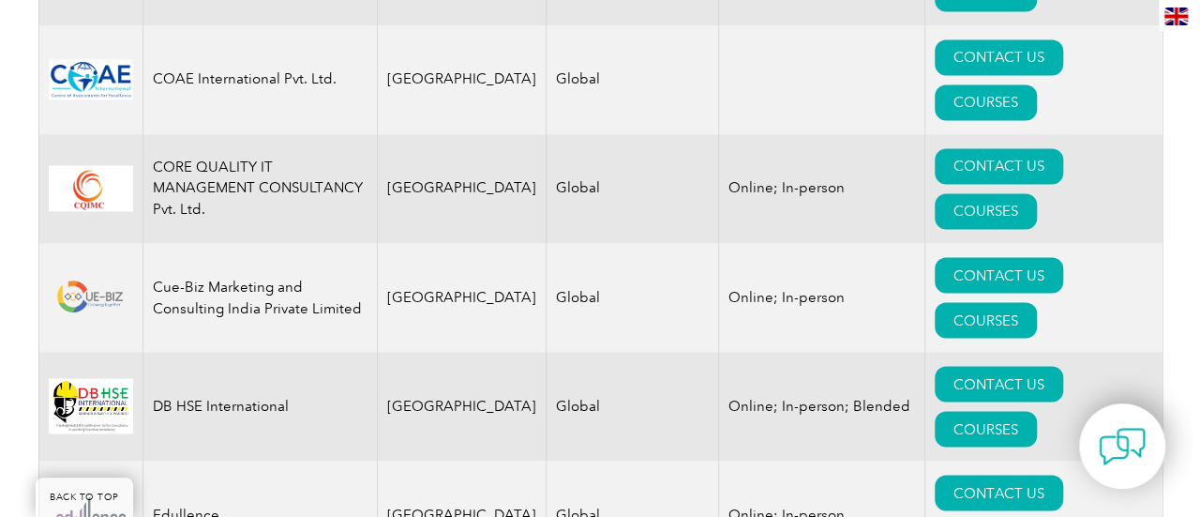
scroll to position [1562, 0]
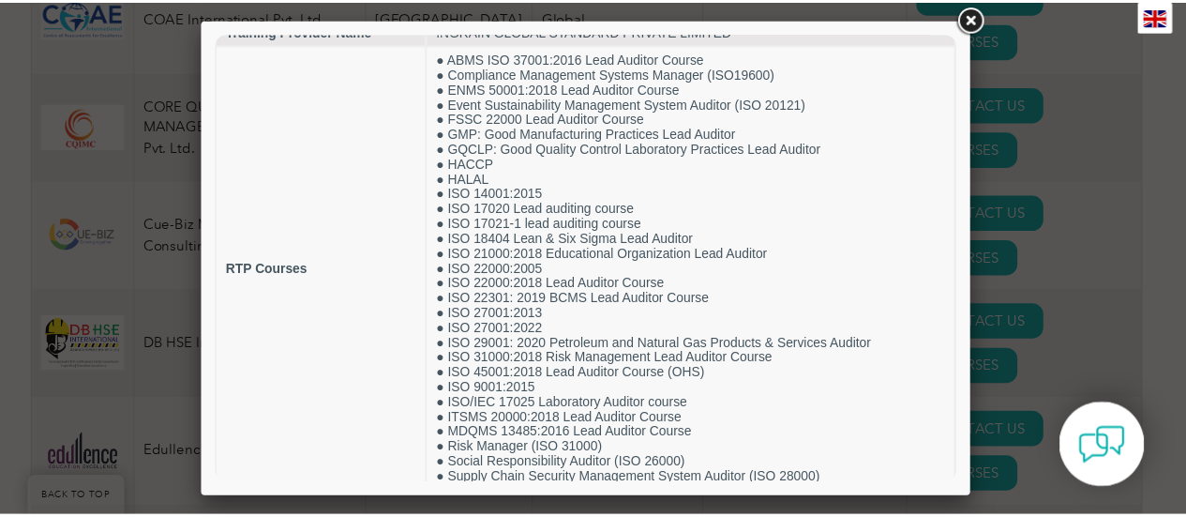
scroll to position [21, 0]
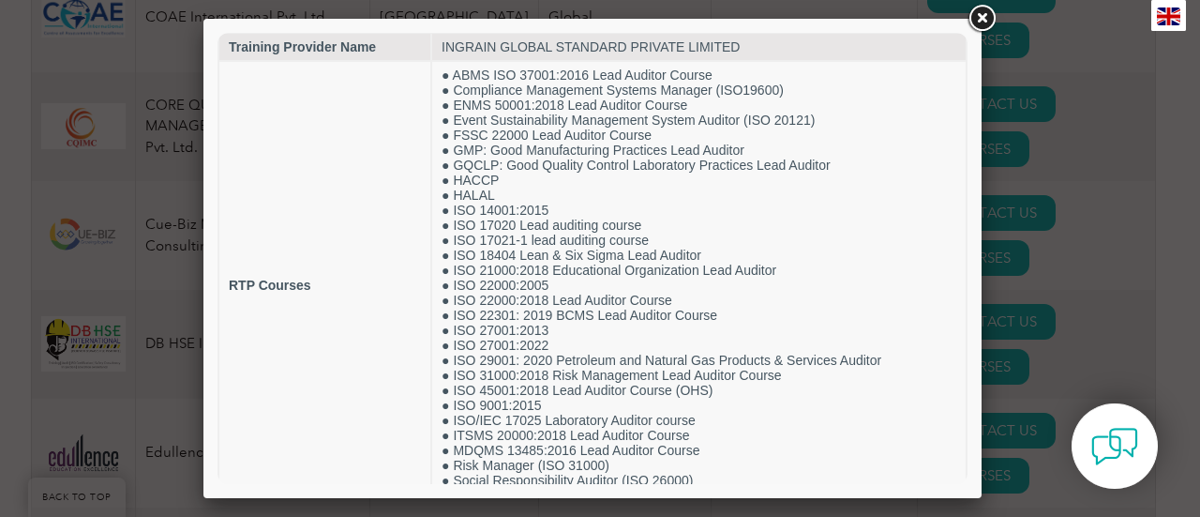
click at [981, 14] on link at bounding box center [982, 19] width 34 height 34
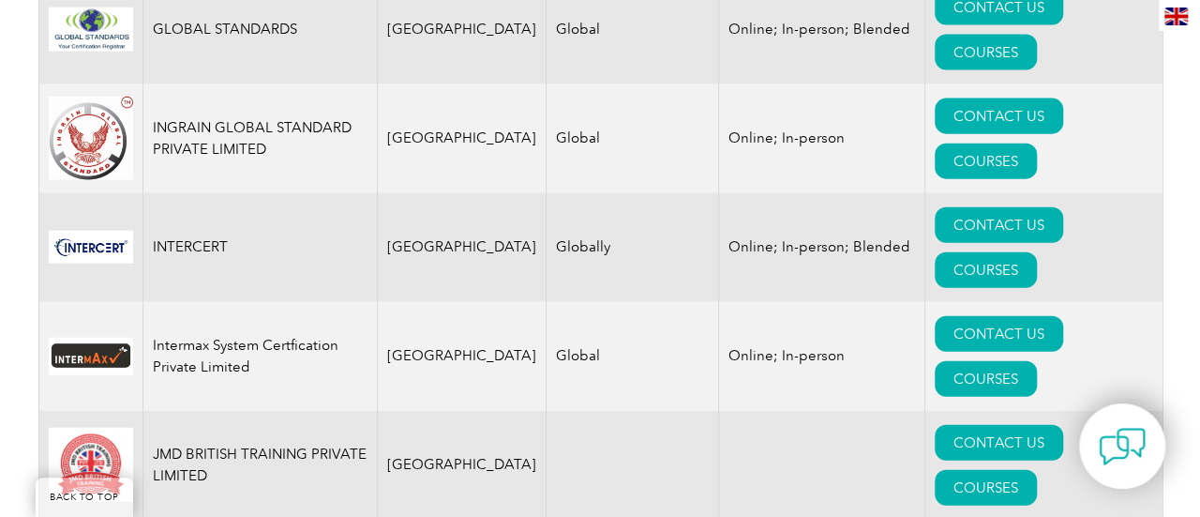
scroll to position [2149, 0]
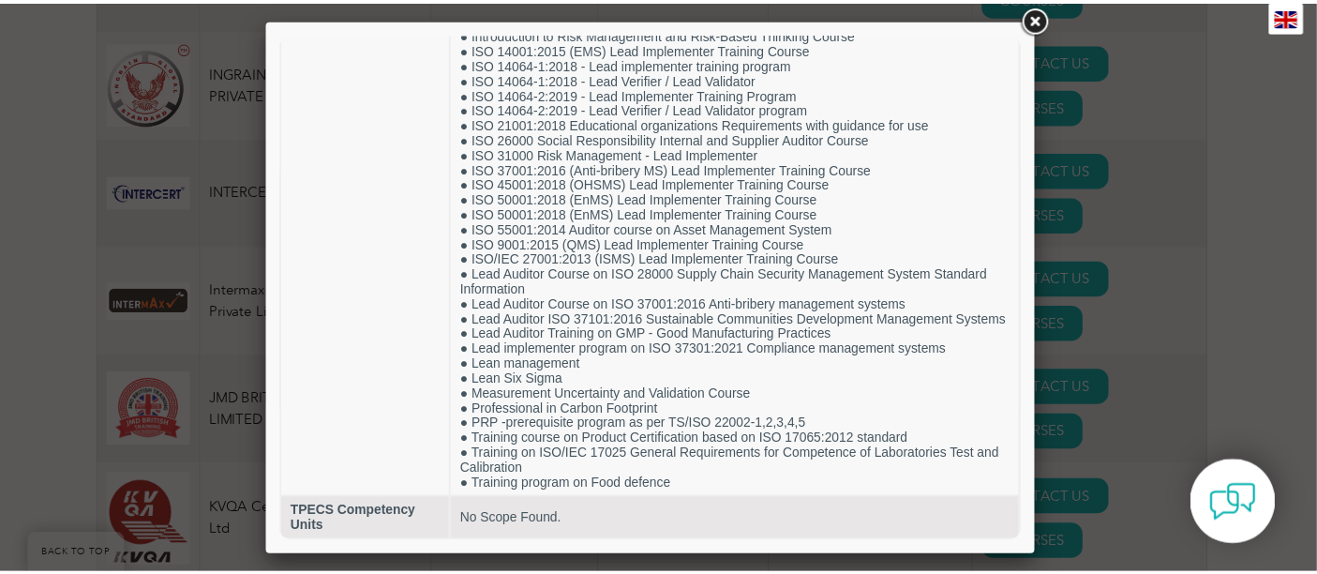
scroll to position [130, 0]
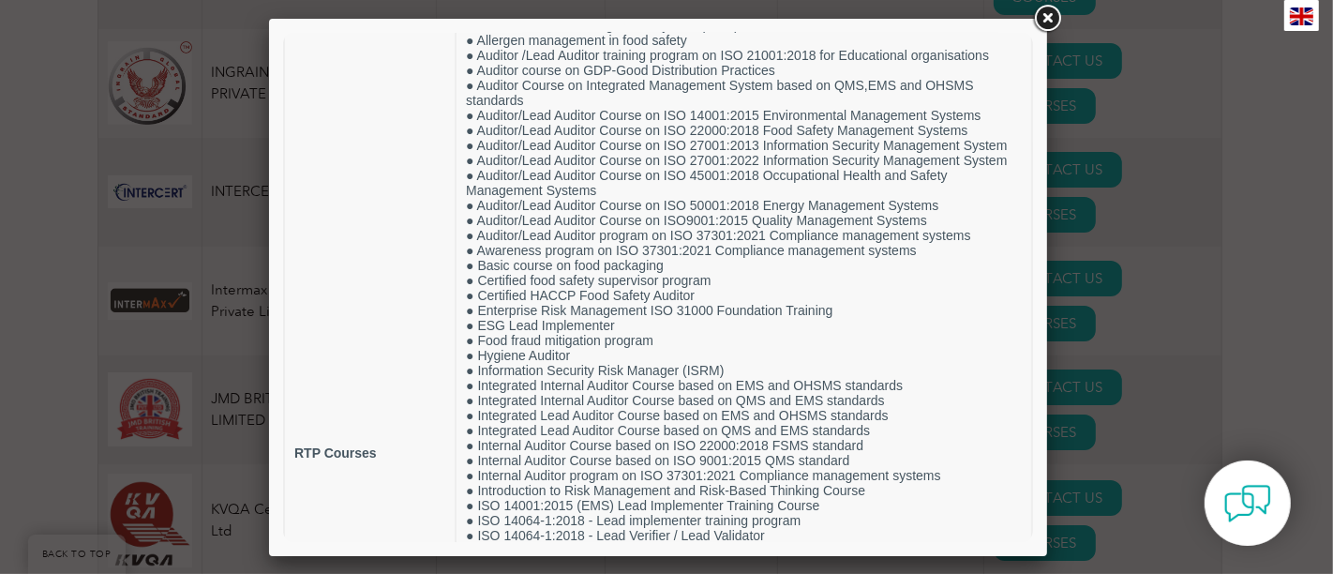
click at [1046, 15] on link at bounding box center [1047, 19] width 34 height 34
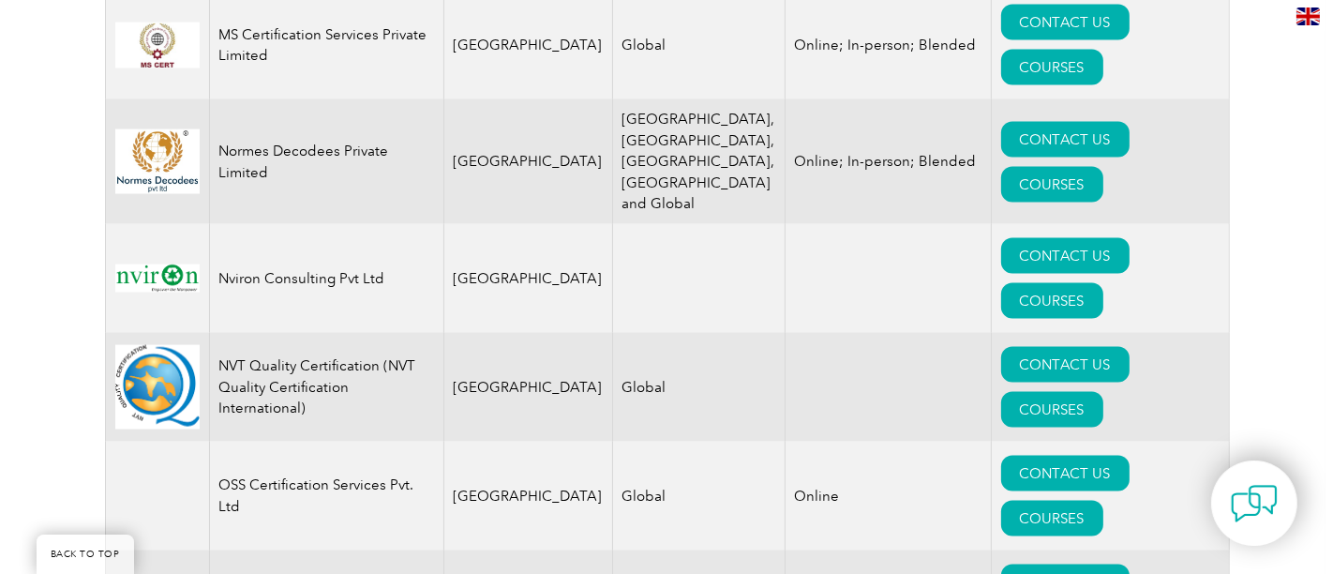
scroll to position [2982, 0]
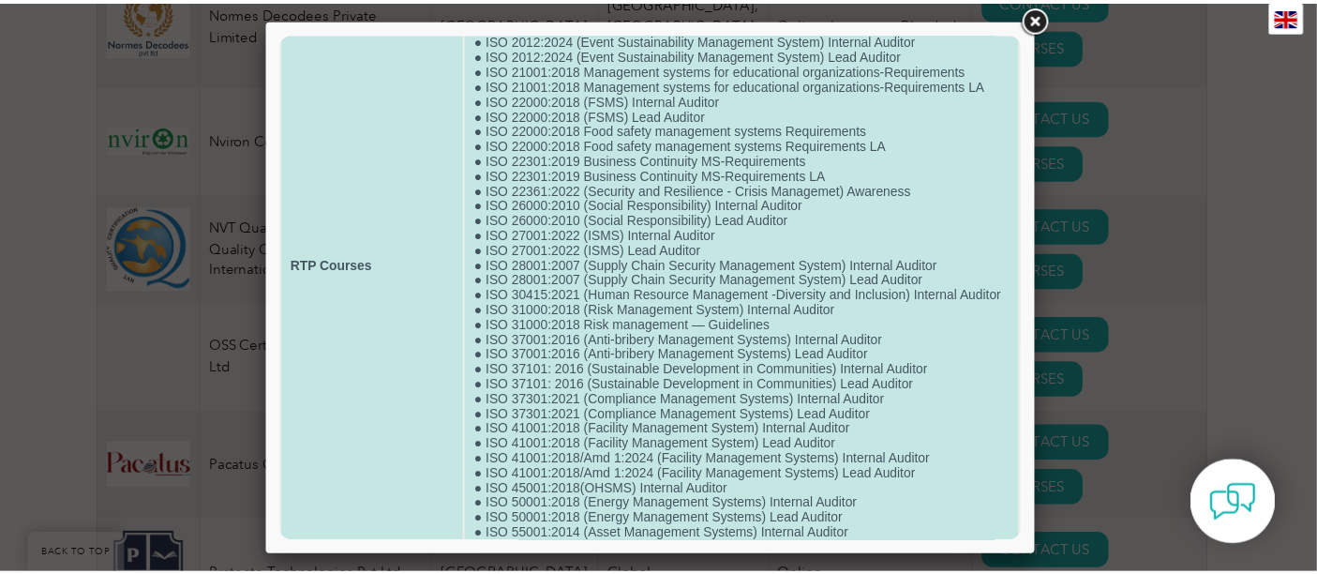
scroll to position [208, 0]
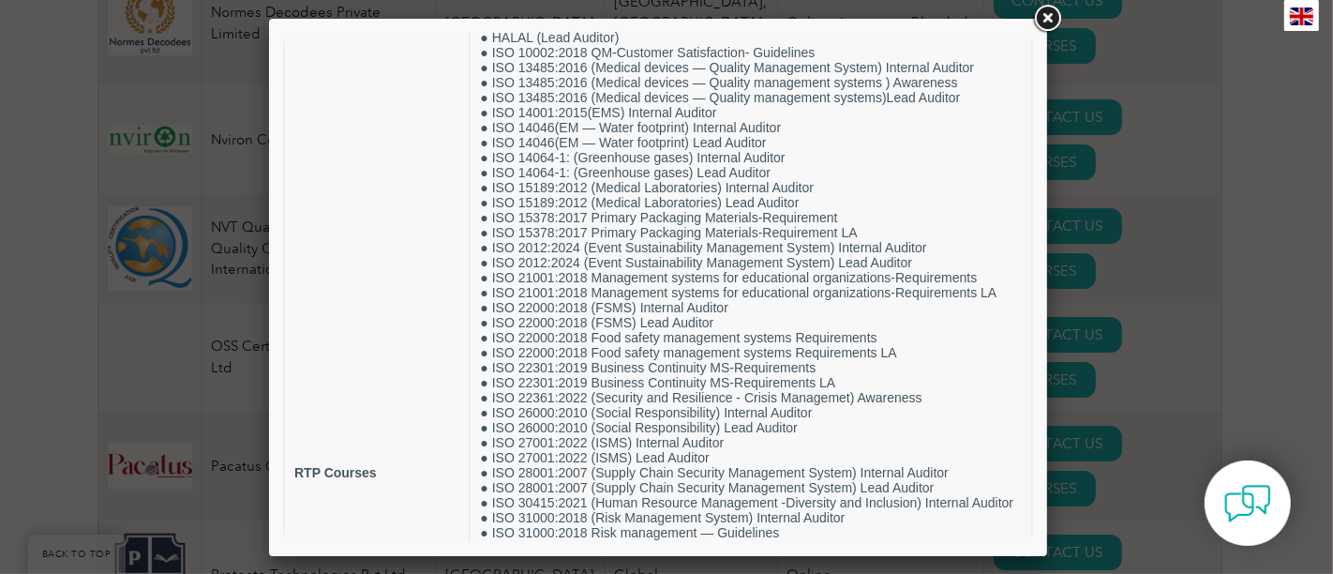
click at [1052, 16] on link at bounding box center [1047, 19] width 34 height 34
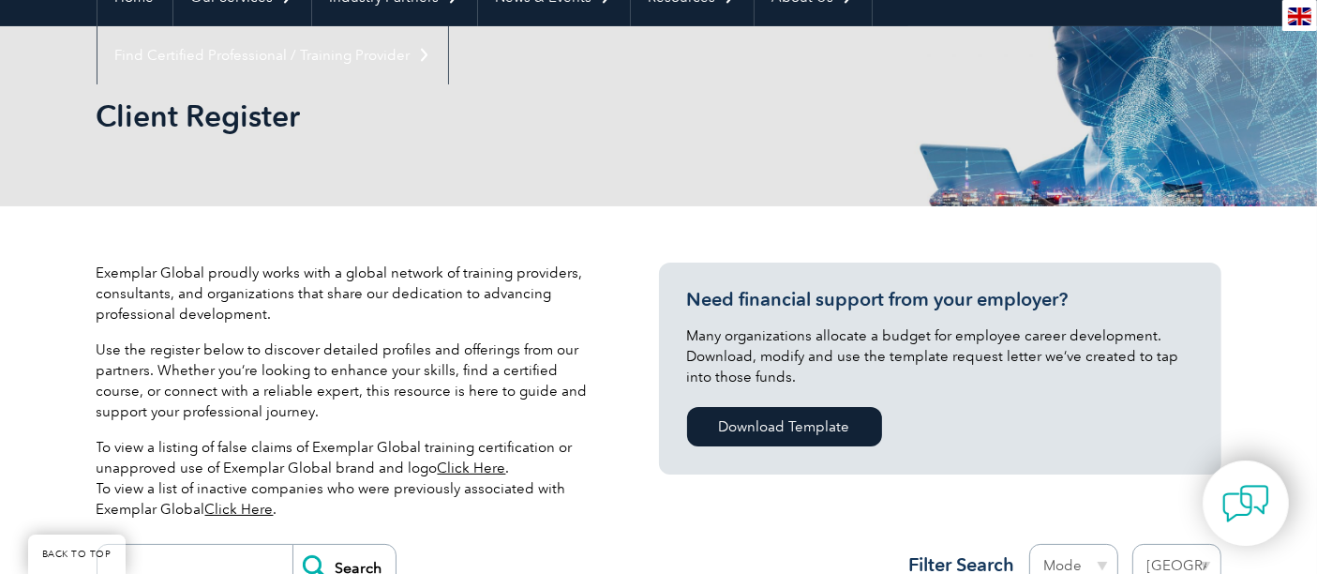
scroll to position [416, 0]
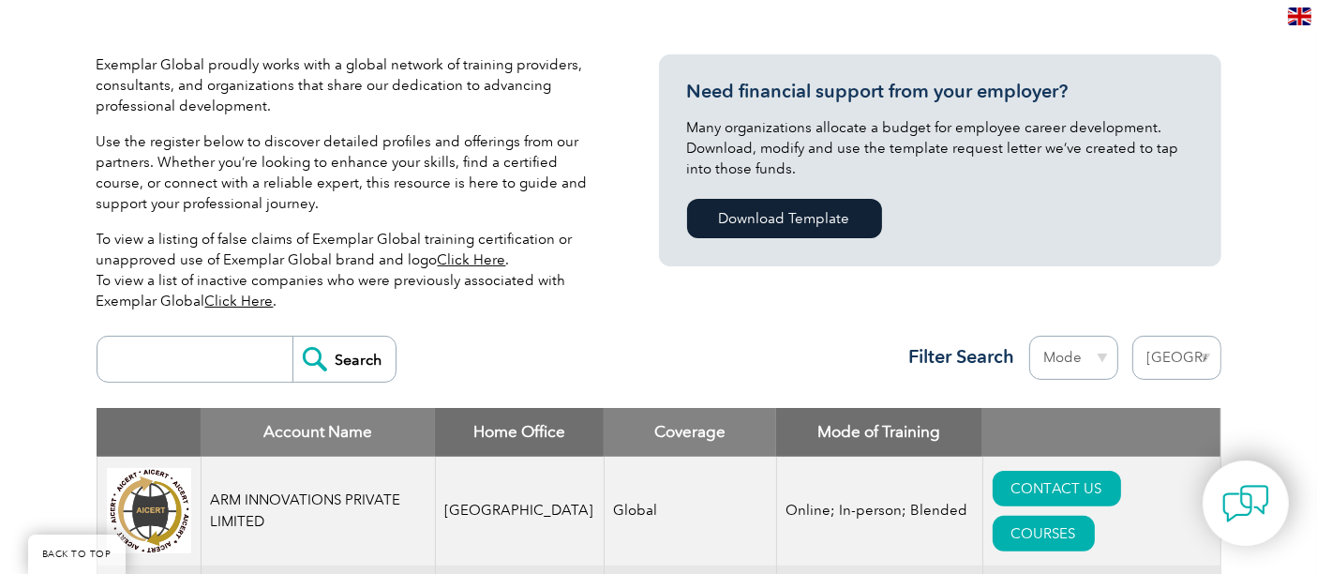
click at [171, 352] on input "search" at bounding box center [200, 359] width 186 height 45
type input "isaaa"
click at [348, 353] on input "Search" at bounding box center [343, 359] width 103 height 45
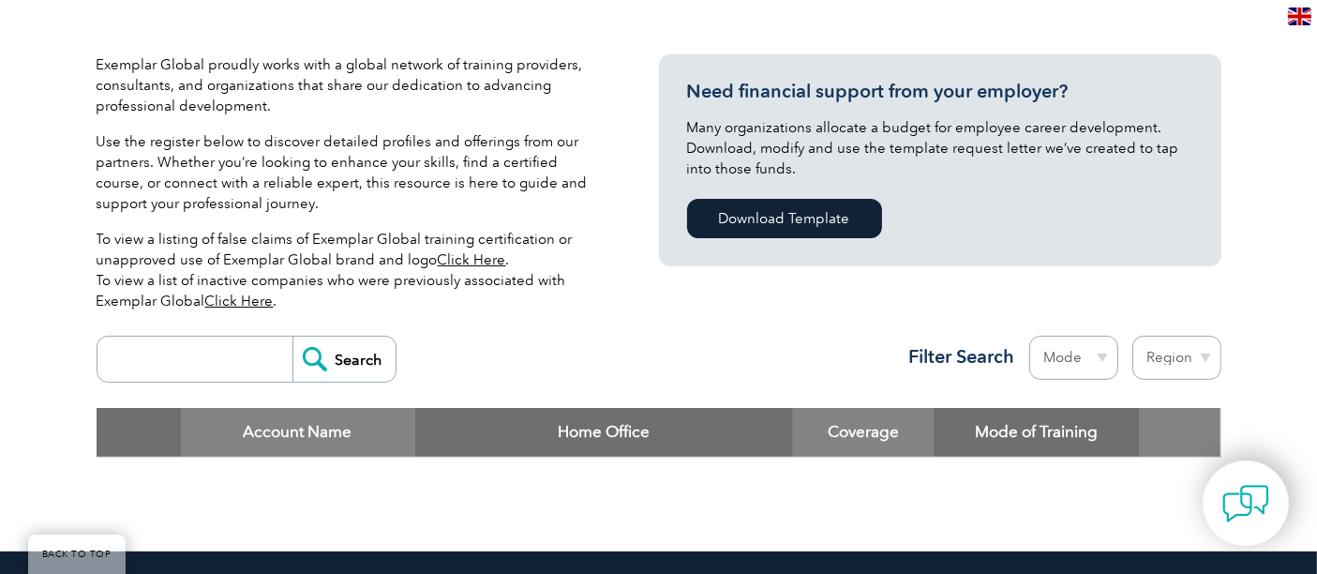
scroll to position [277, 0]
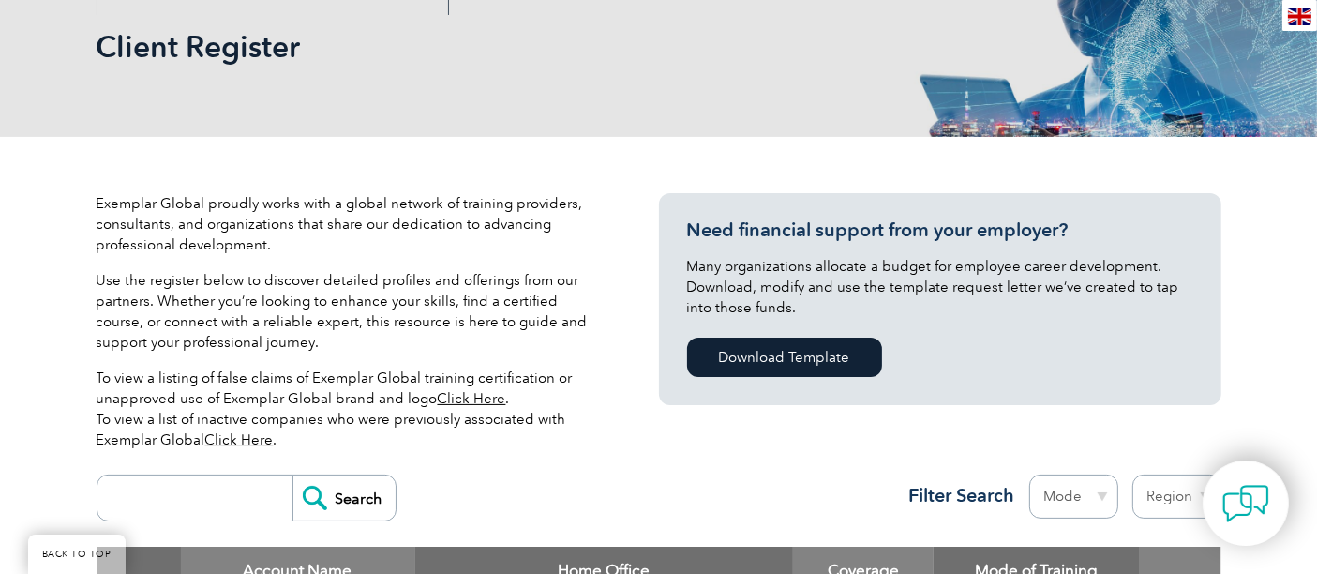
click at [222, 435] on link "Click Here" at bounding box center [239, 439] width 68 height 17
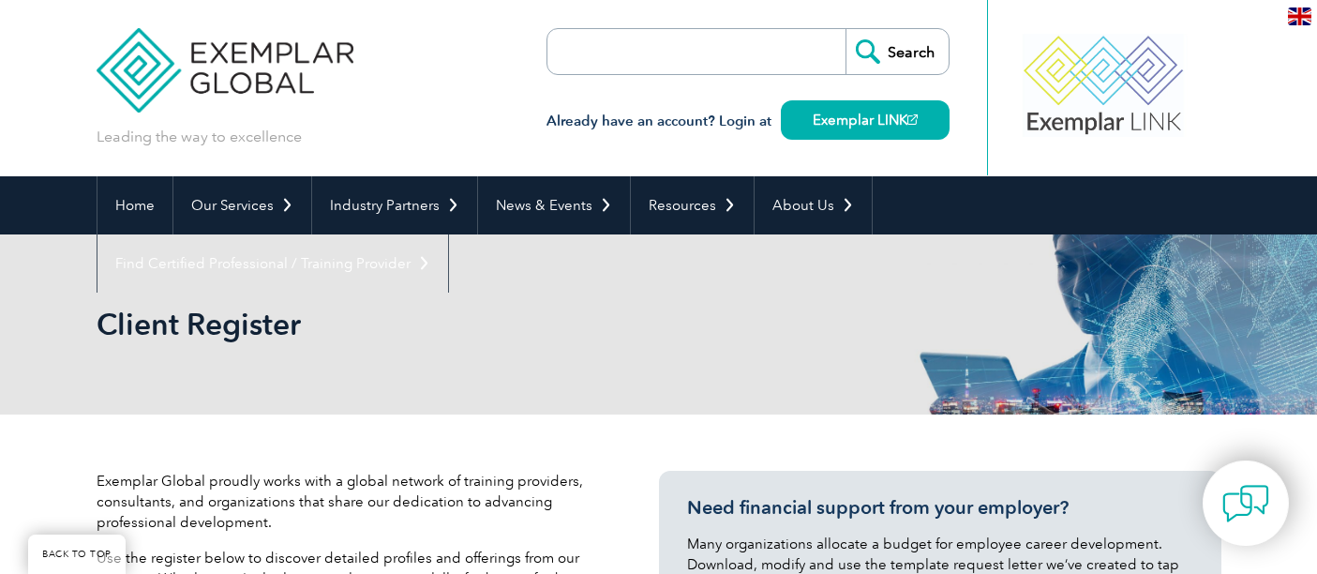
select select "[GEOGRAPHIC_DATA]"
